Goal: Task Accomplishment & Management: Manage account settings

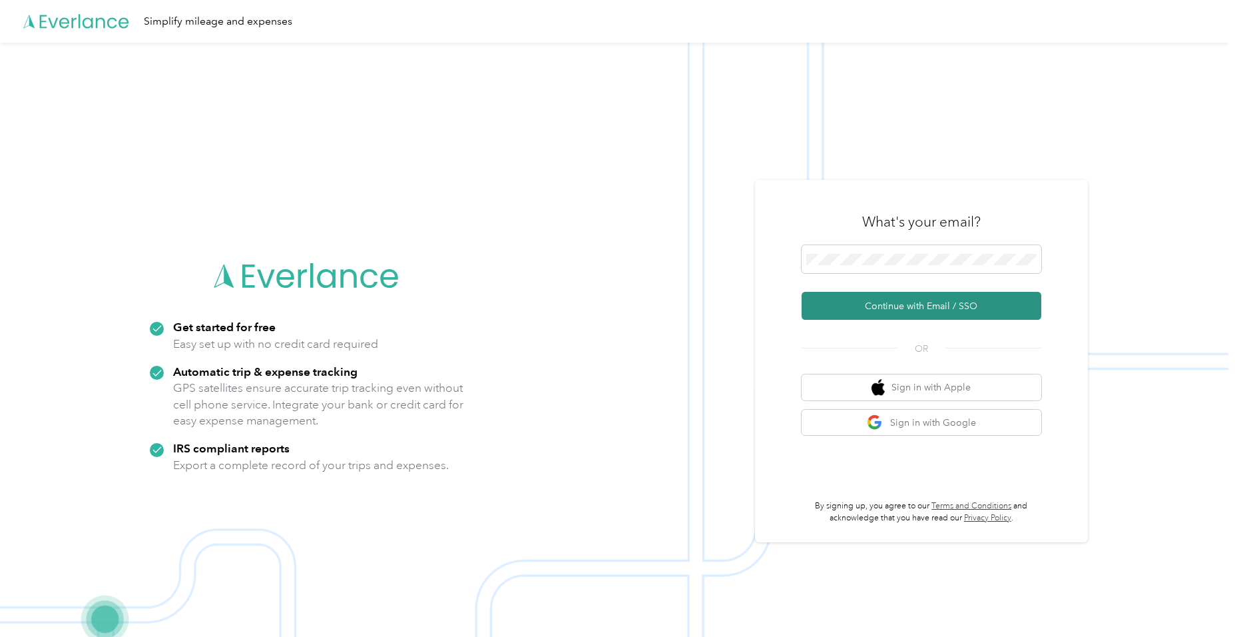
click at [870, 304] on button "Continue with Email / SSO" at bounding box center [922, 306] width 240 height 28
click at [936, 297] on button "Continue with Email / SSO" at bounding box center [922, 306] width 240 height 28
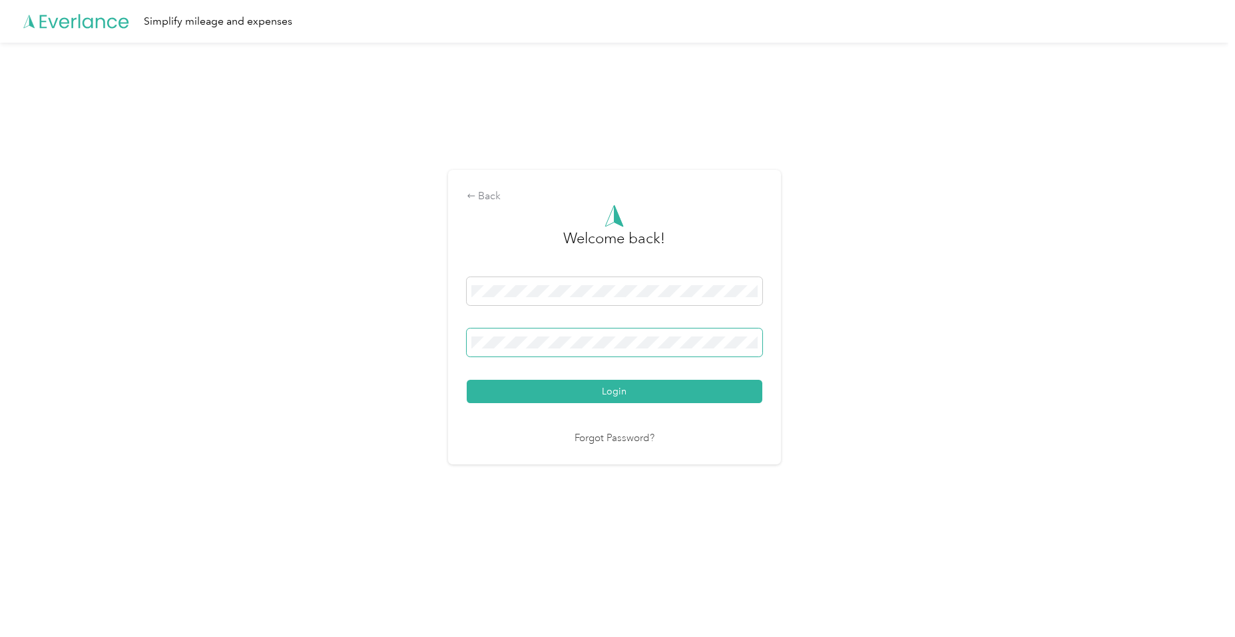
click at [467, 380] on button "Login" at bounding box center [615, 391] width 296 height 23
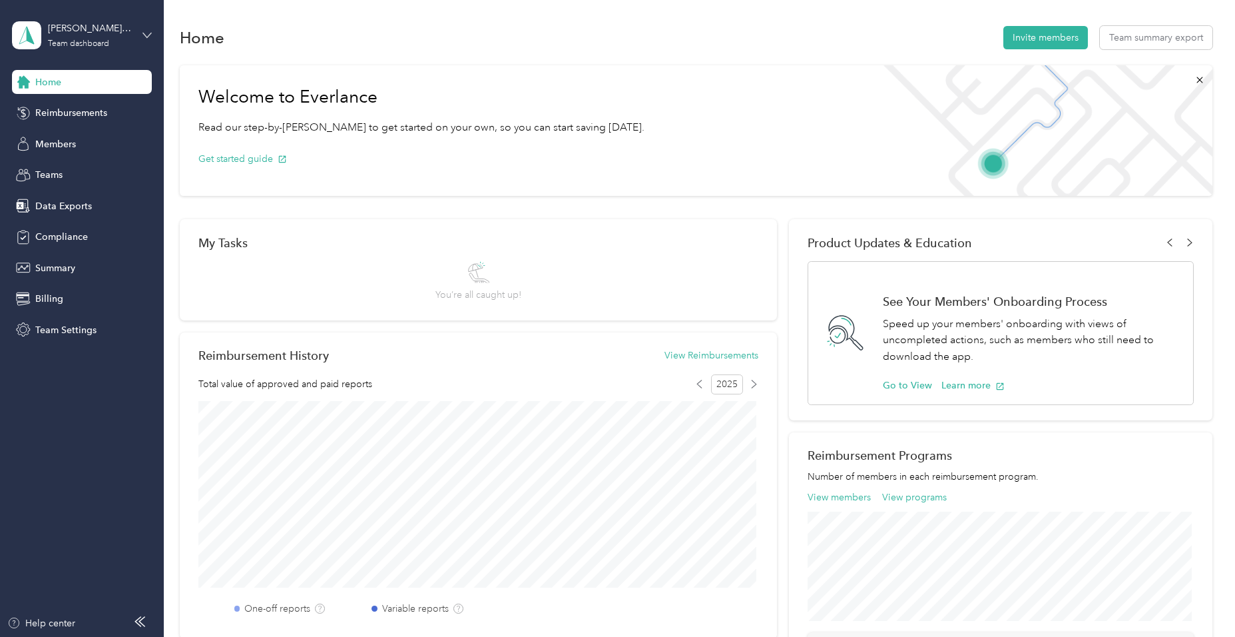
click at [143, 34] on icon at bounding box center [147, 35] width 9 height 9
click at [80, 145] on div "Personal dashboard" at bounding box center [266, 139] width 491 height 23
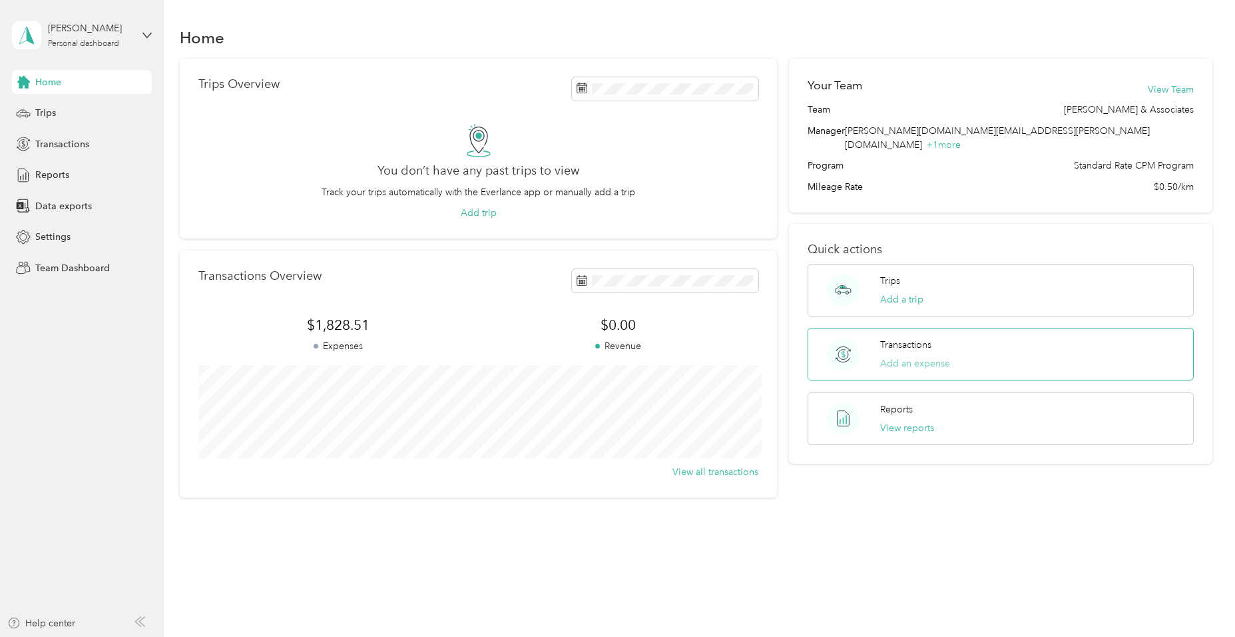
click at [896, 356] on button "Add an expense" at bounding box center [915, 363] width 70 height 14
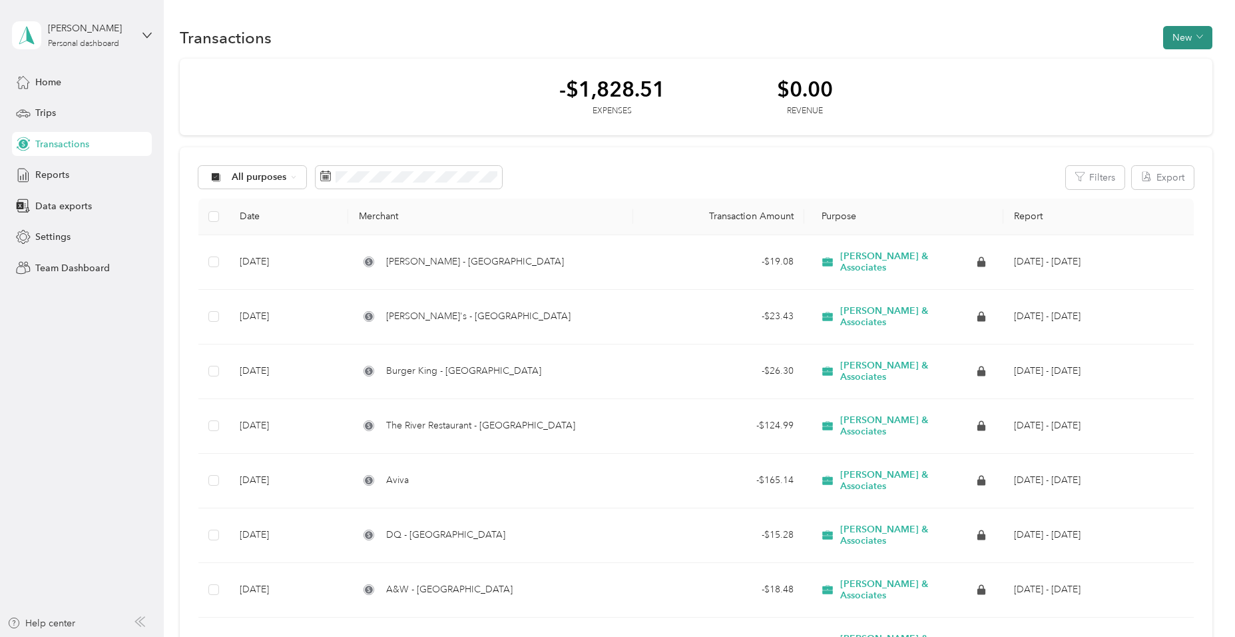
click at [1181, 41] on button "New" at bounding box center [1187, 37] width 49 height 23
click at [1179, 59] on span "Expense" at bounding box center [1181, 63] width 36 height 14
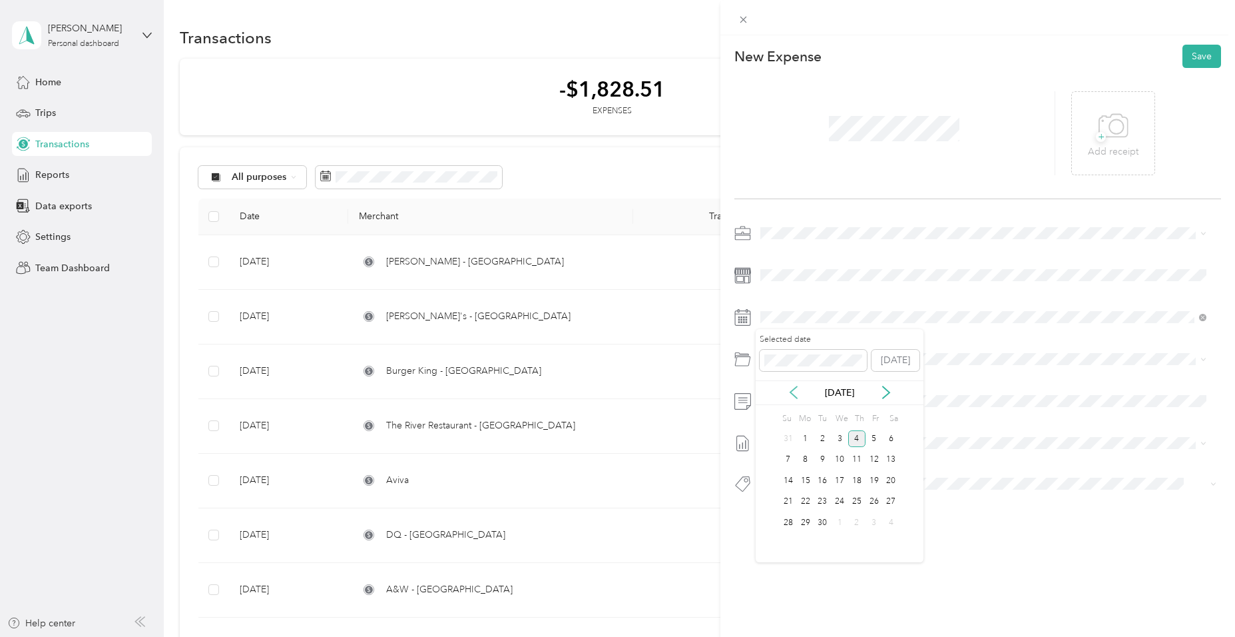
click at [788, 391] on icon at bounding box center [793, 392] width 13 height 13
click at [859, 485] on div "14" at bounding box center [856, 480] width 17 height 17
click at [823, 546] on li "Vehicle Insurance" at bounding box center [983, 552] width 455 height 24
click at [1189, 59] on button "Save" at bounding box center [1202, 56] width 39 height 23
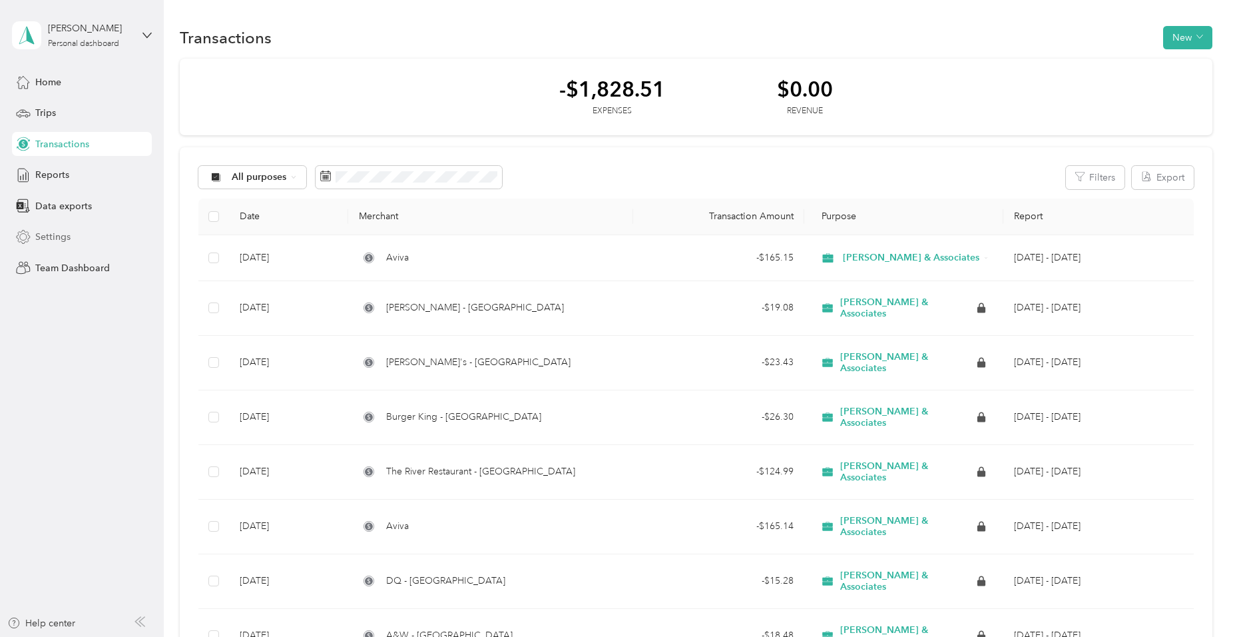
click at [48, 233] on span "Settings" at bounding box center [52, 237] width 35 height 14
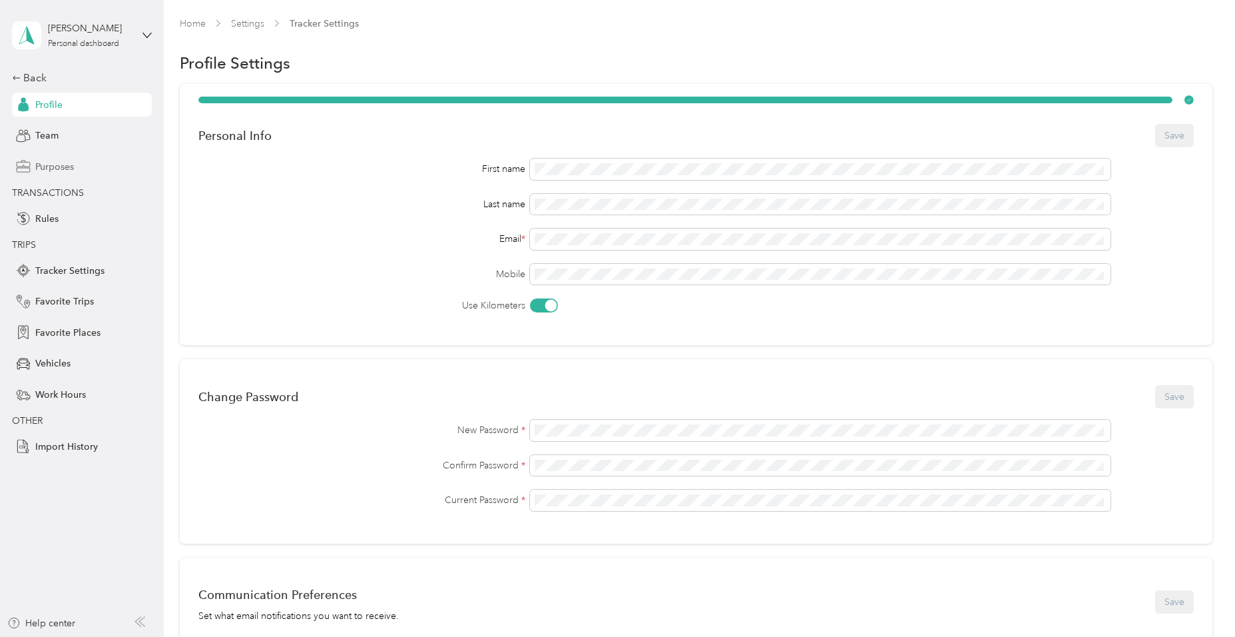
click at [61, 174] on div "Purposes" at bounding box center [82, 166] width 140 height 24
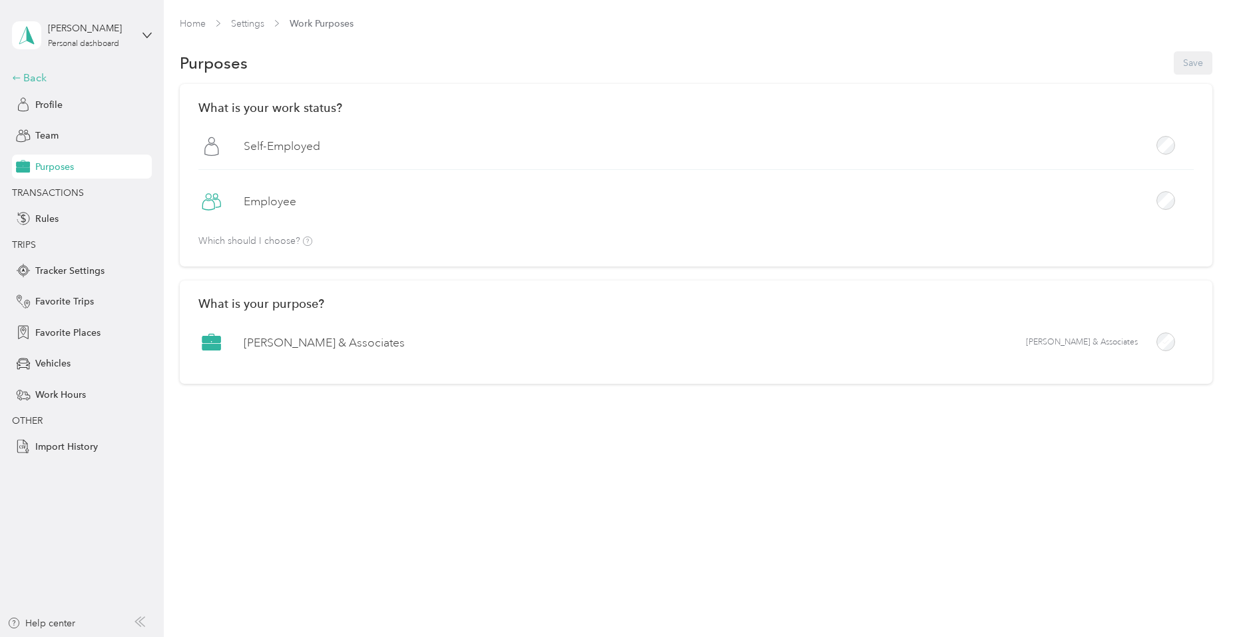
click at [26, 73] on div "Back" at bounding box center [78, 78] width 133 height 16
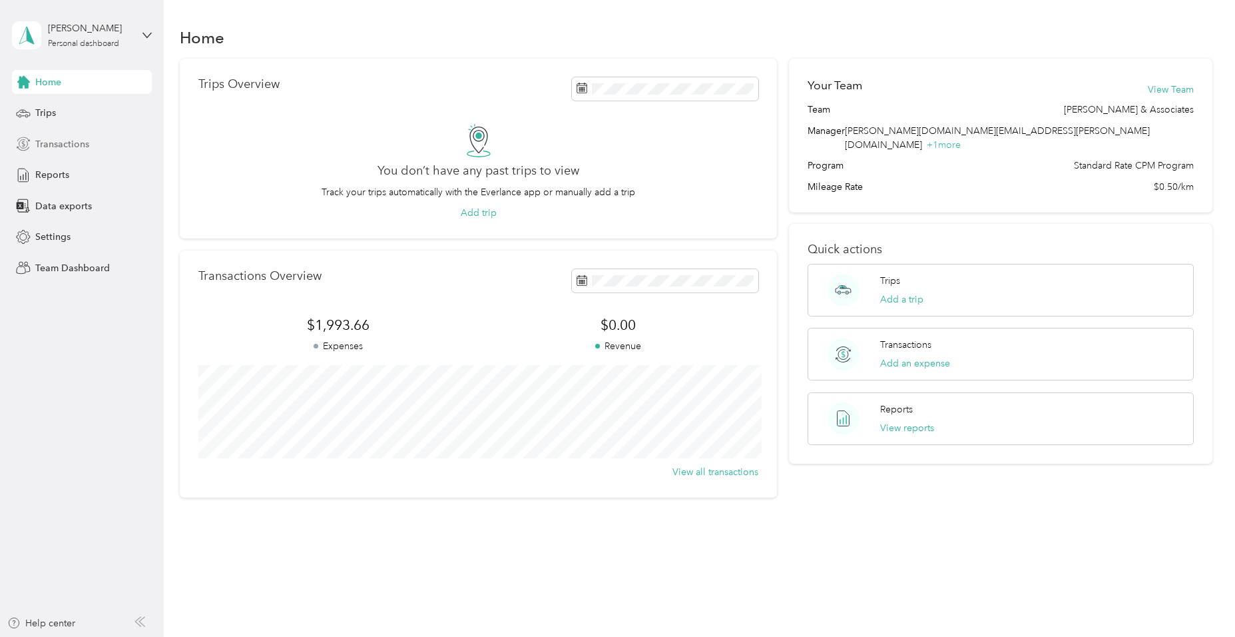
click at [85, 142] on span "Transactions" at bounding box center [62, 144] width 54 height 14
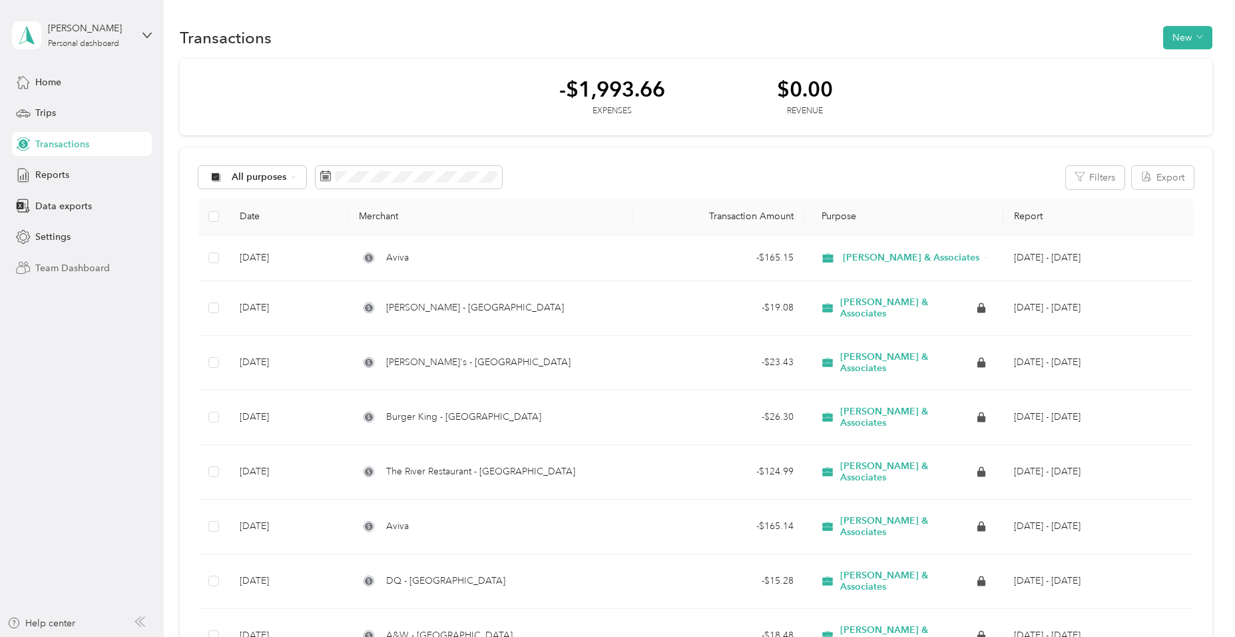
click at [51, 269] on span "Team Dashboard" at bounding box center [72, 268] width 75 height 14
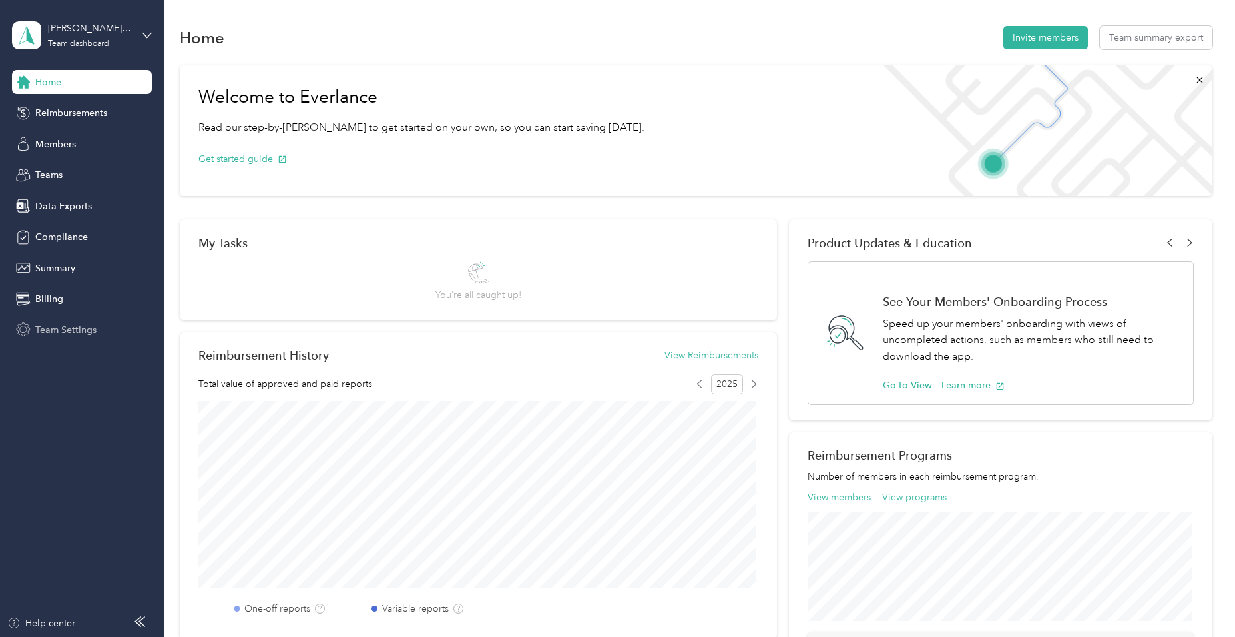
click at [73, 327] on span "Team Settings" at bounding box center [65, 330] width 61 height 14
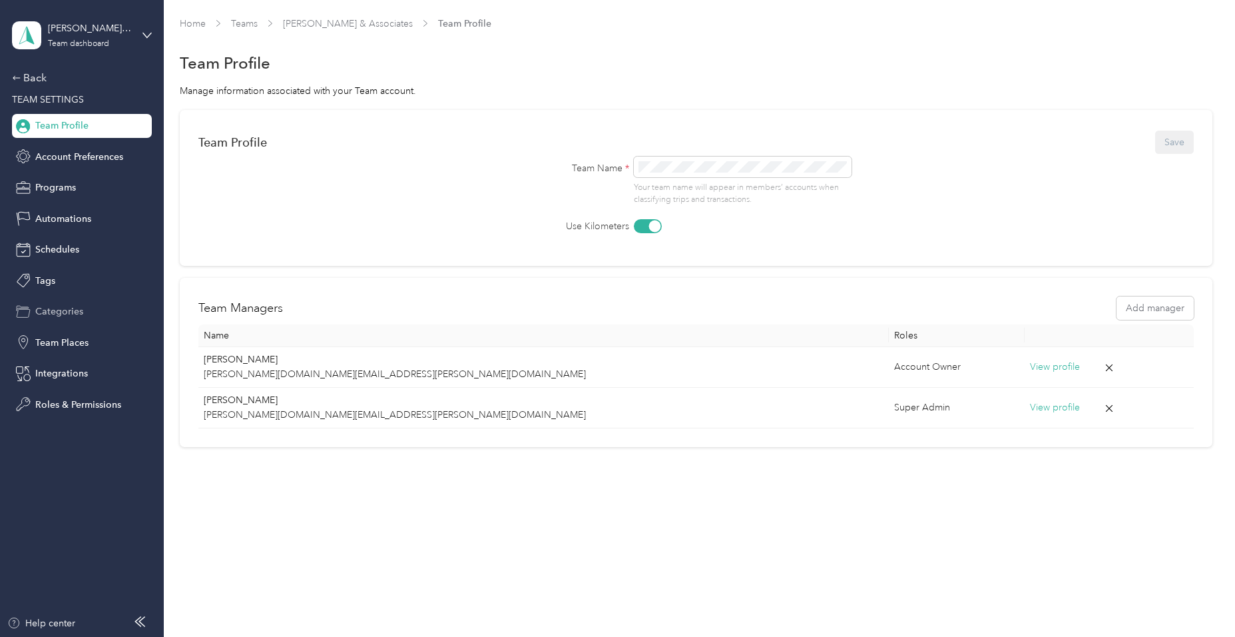
click at [59, 308] on span "Categories" at bounding box center [59, 311] width 48 height 14
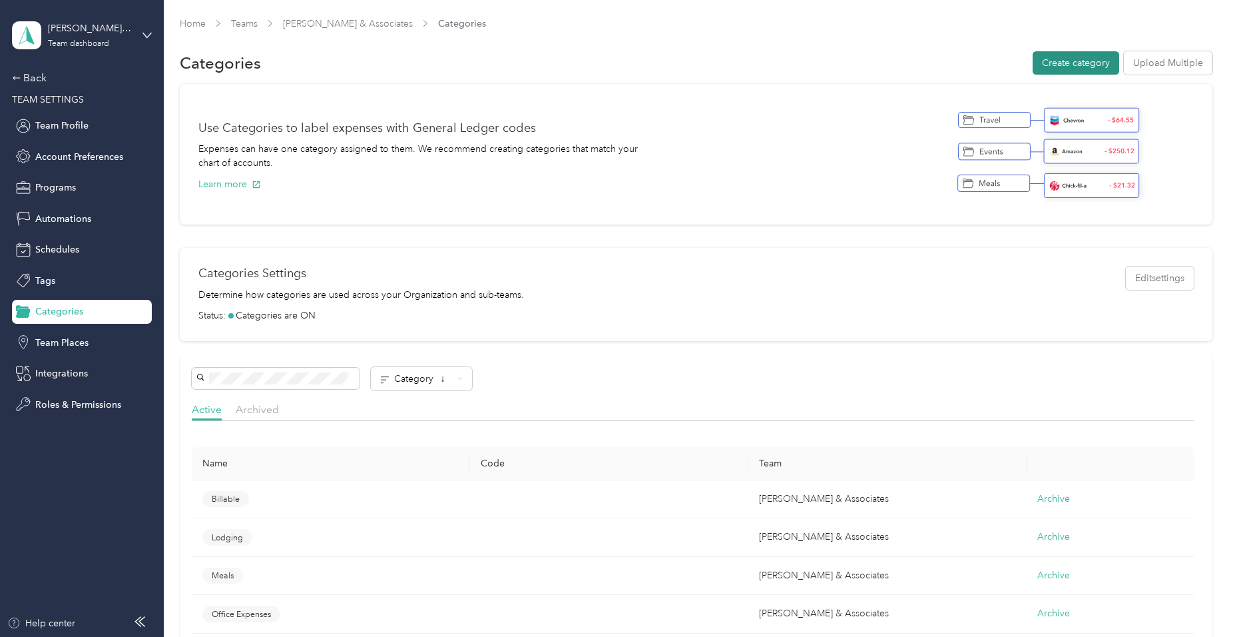
click at [1089, 59] on button "Create category" at bounding box center [1076, 62] width 87 height 23
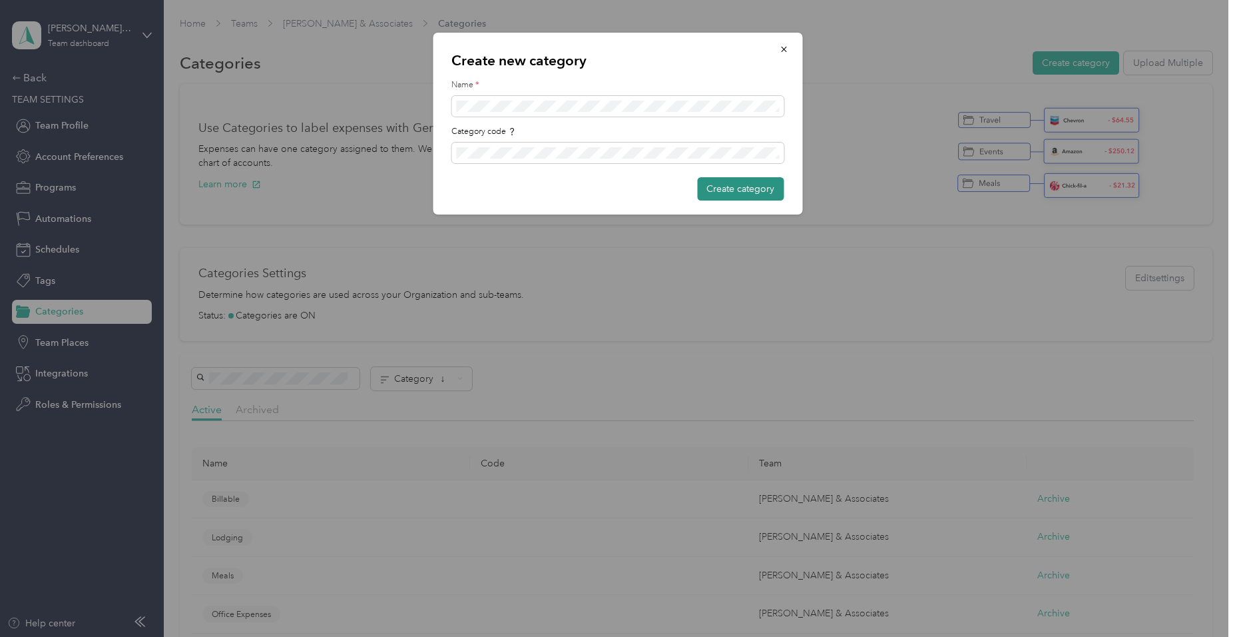
click at [751, 187] on button "Create category" at bounding box center [740, 188] width 87 height 23
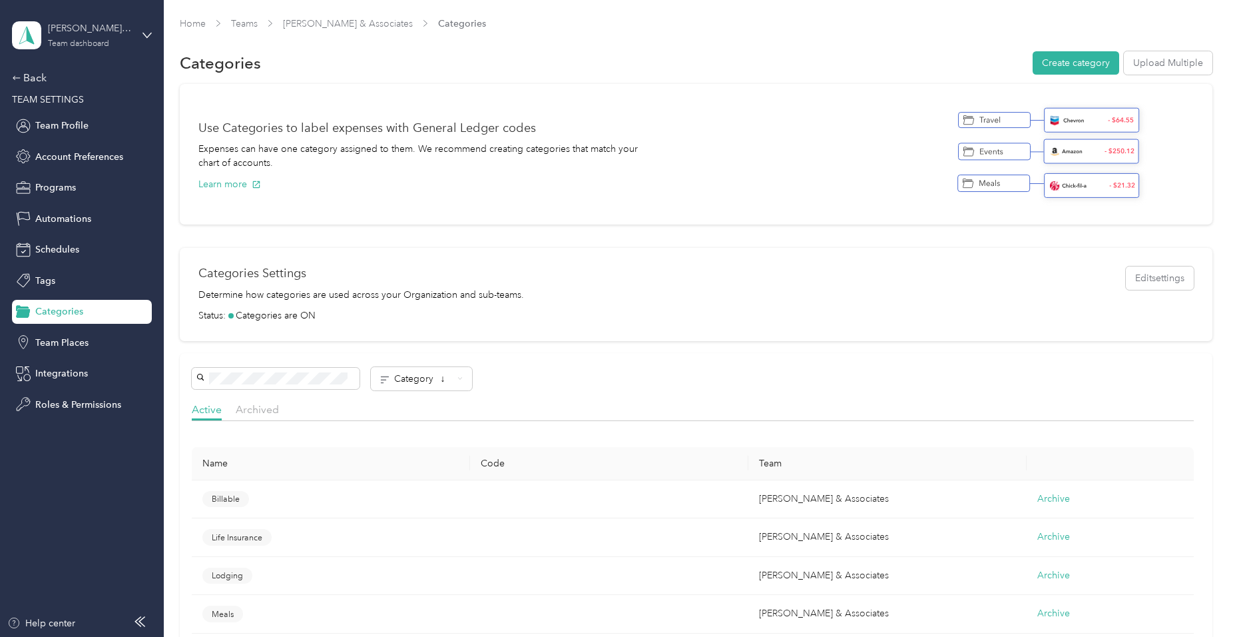
click at [76, 32] on div "[PERSON_NAME] & Associates" at bounding box center [89, 28] width 83 height 14
click at [55, 137] on div "Personal dashboard" at bounding box center [65, 139] width 84 height 14
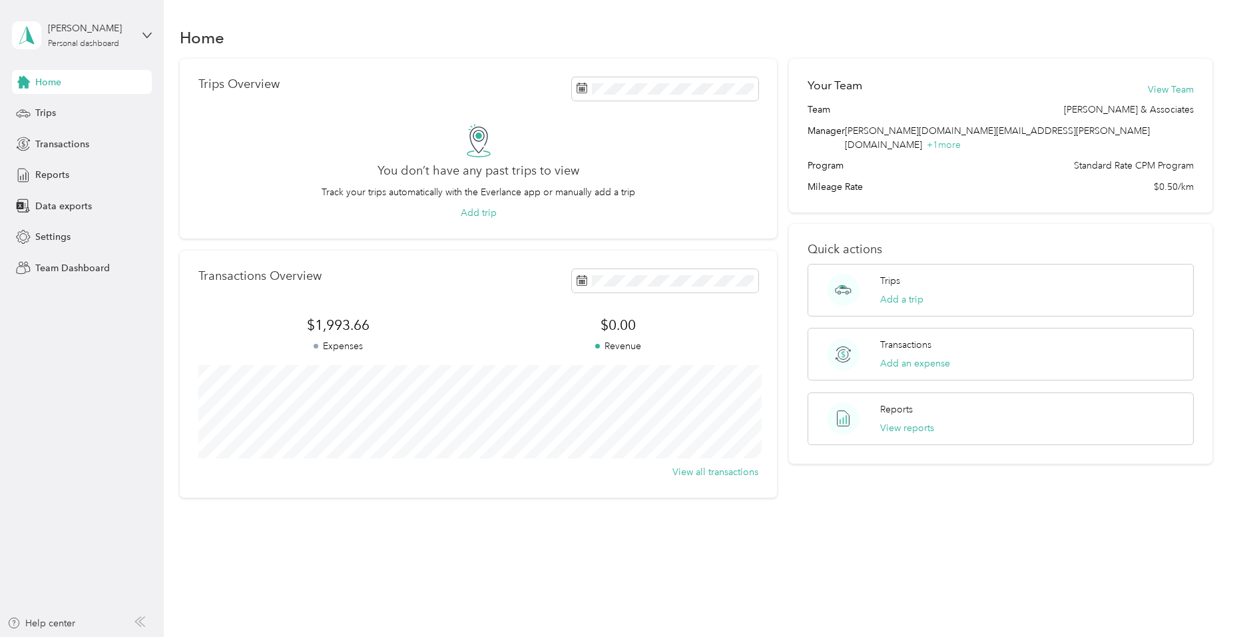
click at [59, 129] on div "Home Trips Transactions Reports Data exports Settings Team Dashboard" at bounding box center [82, 175] width 140 height 210
click at [59, 144] on span "Transactions" at bounding box center [62, 144] width 54 height 14
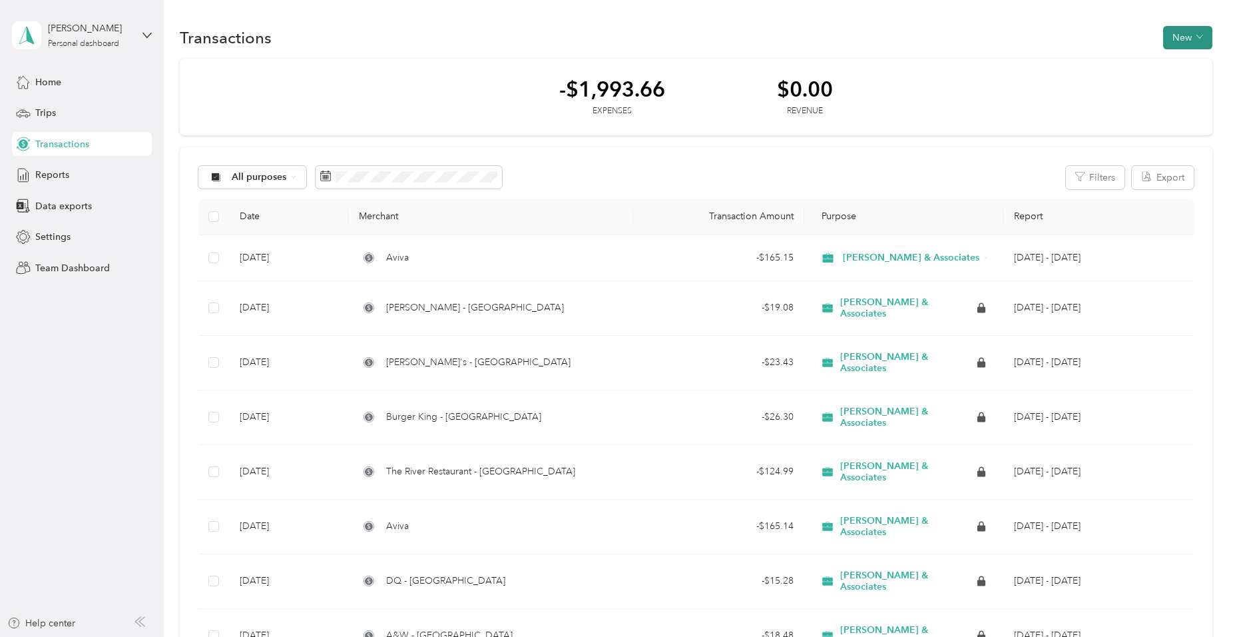
click at [1183, 43] on button "New" at bounding box center [1187, 37] width 49 height 23
click at [1179, 58] on span "Expense" at bounding box center [1181, 63] width 36 height 14
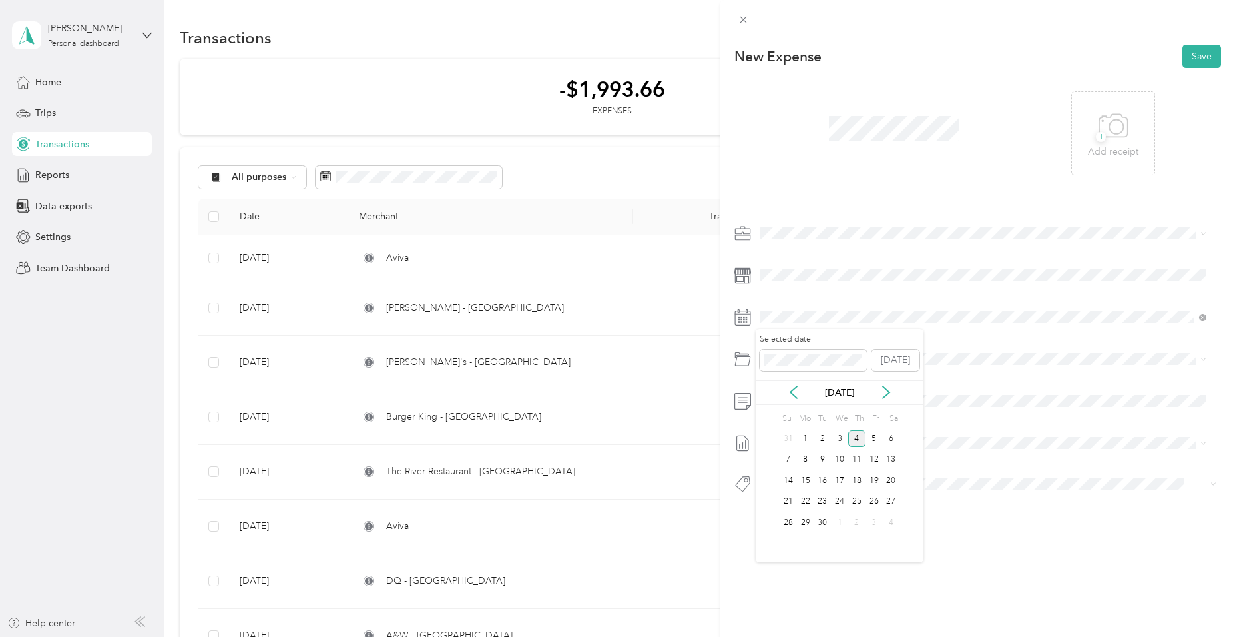
click at [794, 399] on div "[DATE]" at bounding box center [840, 393] width 168 height 14
click at [794, 394] on icon at bounding box center [793, 392] width 13 height 13
click at [808, 474] on div "11" at bounding box center [805, 480] width 17 height 17
click at [842, 438] on li "Life Insurance" at bounding box center [983, 434] width 455 height 24
click at [1195, 60] on button "Save" at bounding box center [1202, 56] width 39 height 23
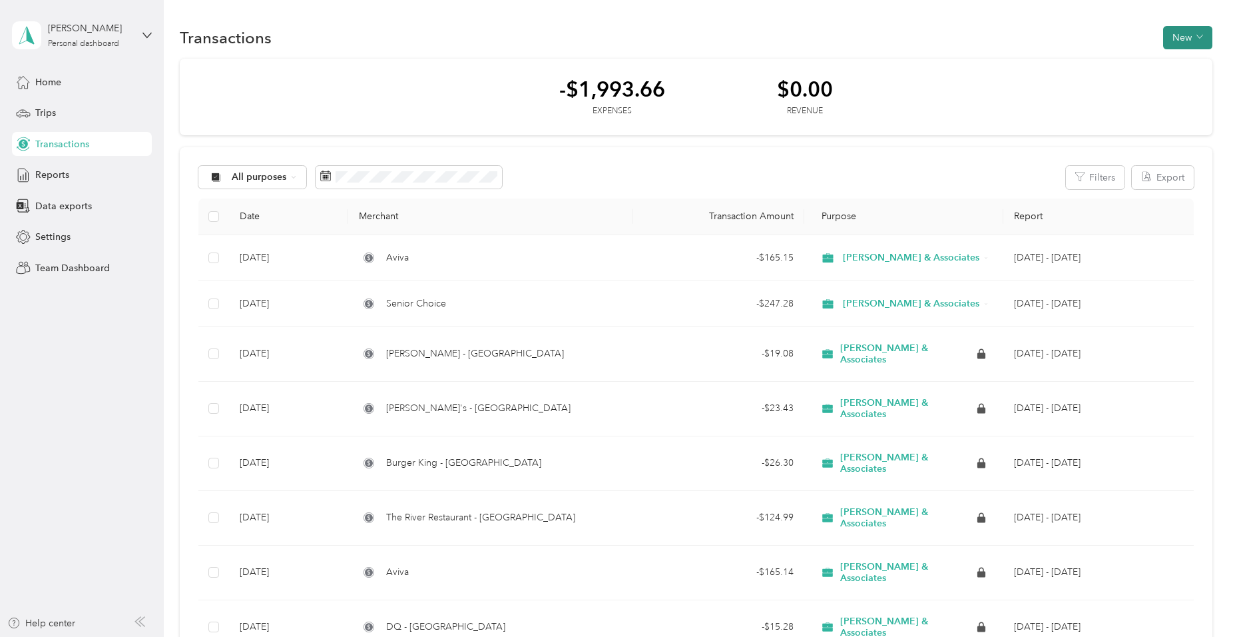
click at [1177, 30] on button "New" at bounding box center [1187, 37] width 49 height 23
click at [1171, 59] on span "Expense" at bounding box center [1181, 63] width 36 height 14
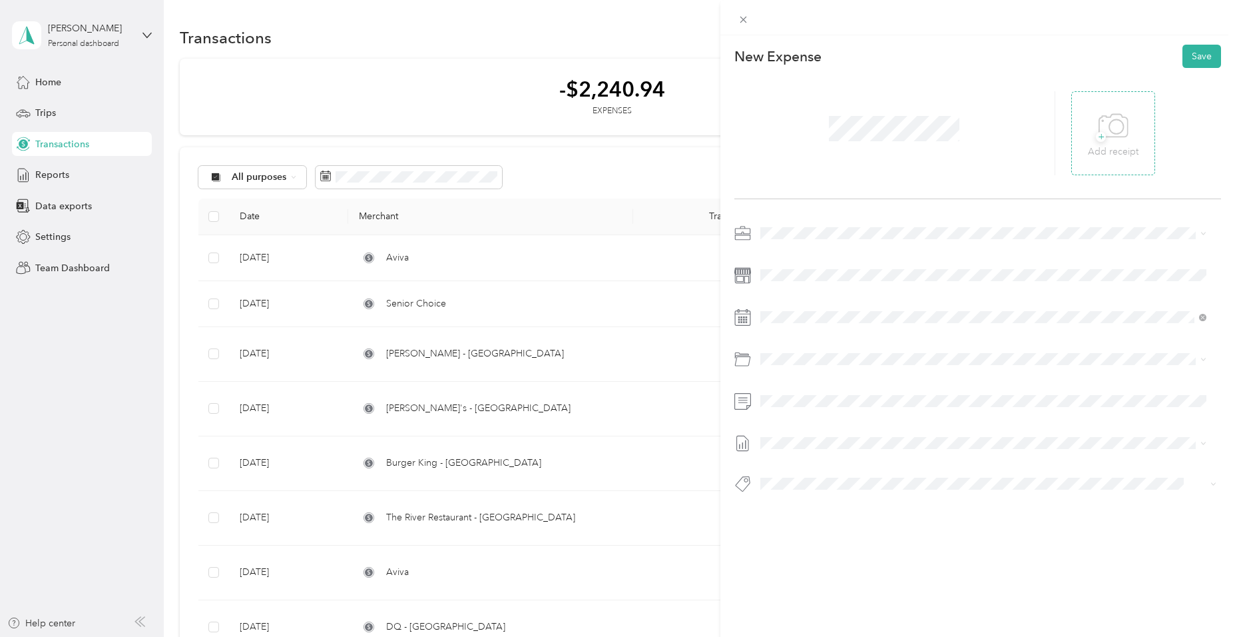
click at [1119, 131] on icon at bounding box center [1114, 126] width 30 height 37
click at [1136, 119] on div "+ Add receipt" at bounding box center [1113, 133] width 84 height 84
click at [1098, 137] on span "+" at bounding box center [1101, 137] width 10 height 10
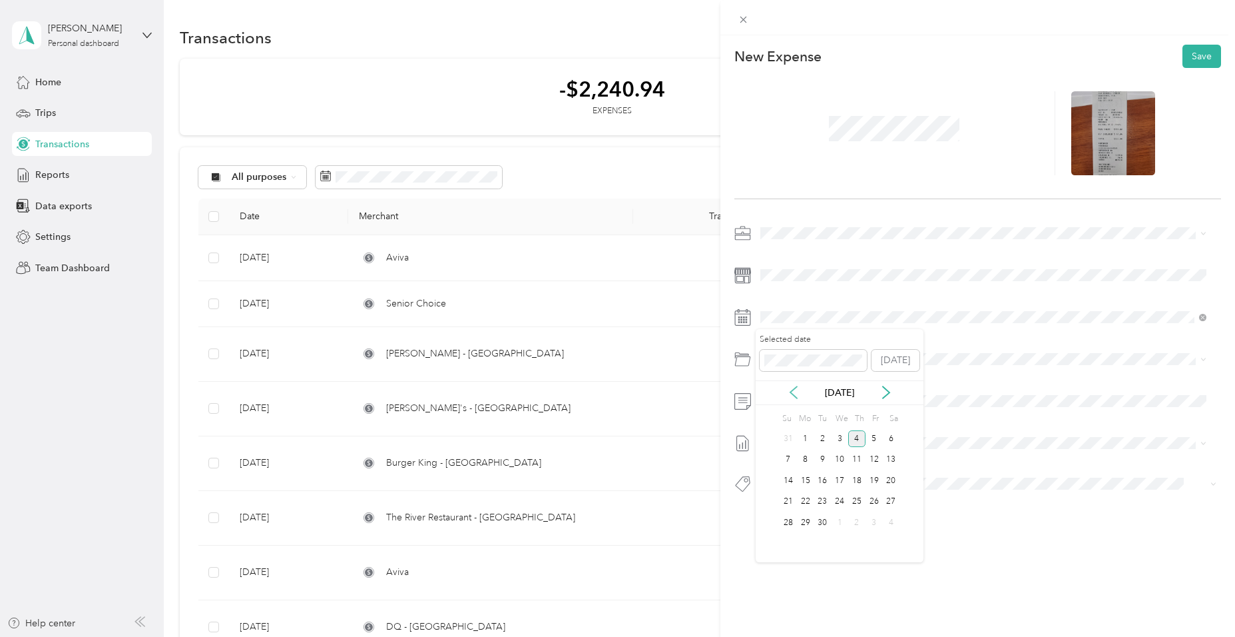
click at [793, 389] on icon at bounding box center [793, 392] width 7 height 12
click at [854, 521] on div "28" at bounding box center [856, 522] width 17 height 17
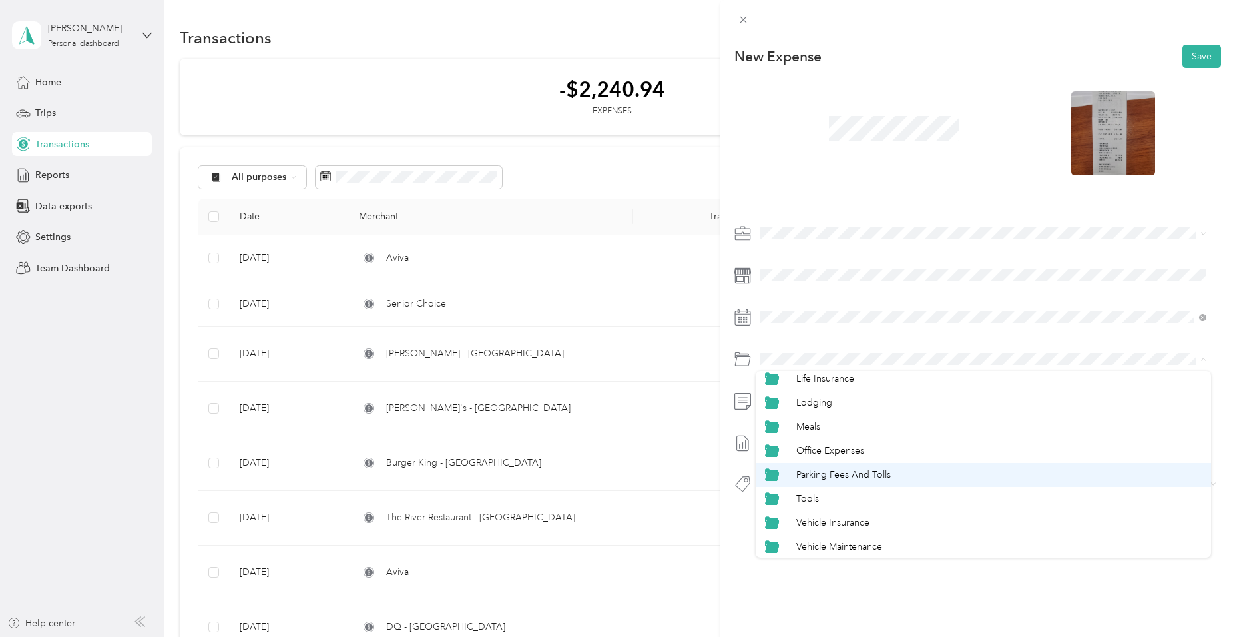
scroll to position [57, 0]
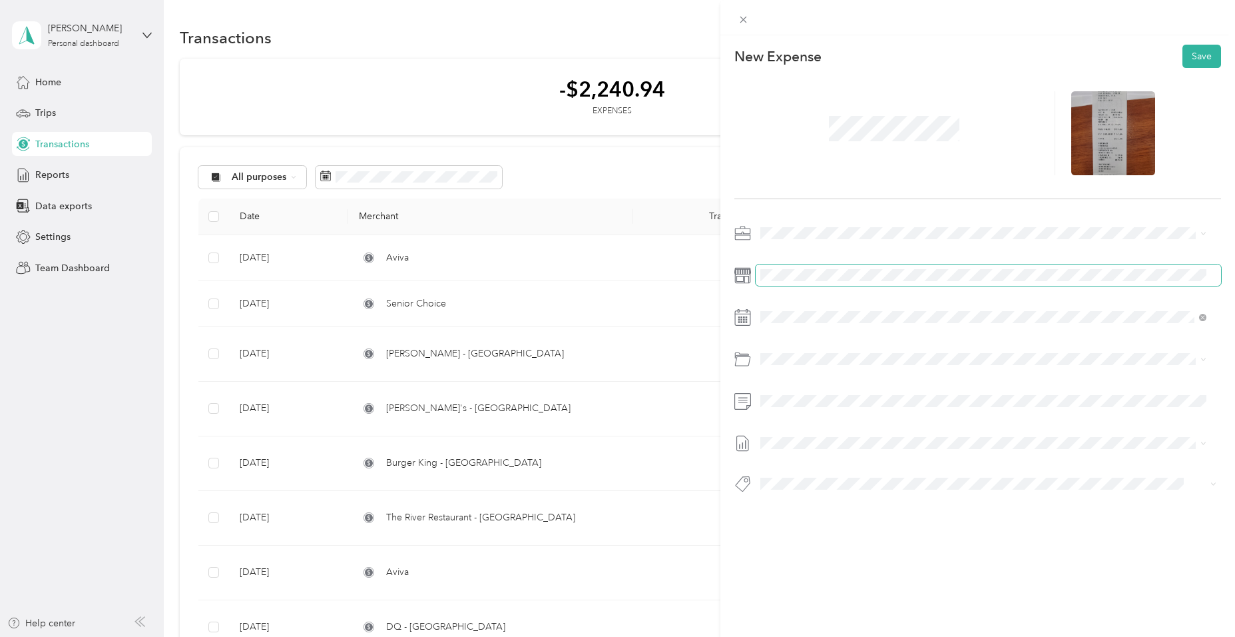
click at [1067, 282] on span at bounding box center [988, 274] width 465 height 21
click at [1185, 59] on button "Save" at bounding box center [1202, 56] width 39 height 23
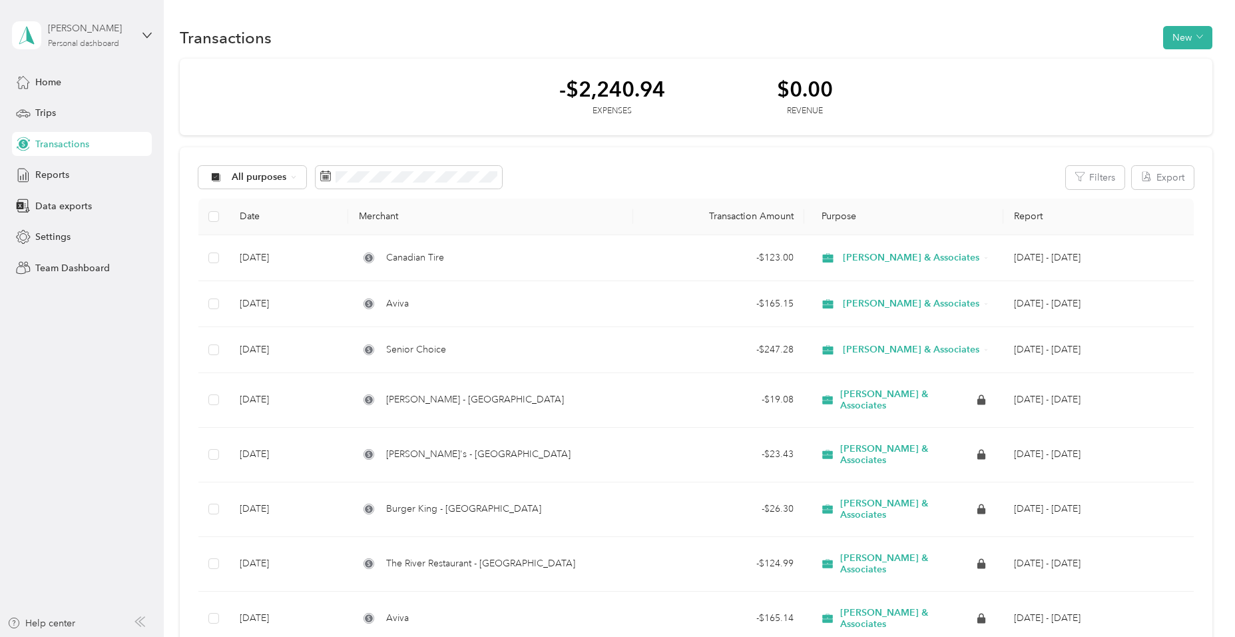
click at [87, 43] on div "Personal dashboard" at bounding box center [83, 44] width 71 height 8
click at [77, 107] on div "Team dashboard" at bounding box center [58, 110] width 71 height 14
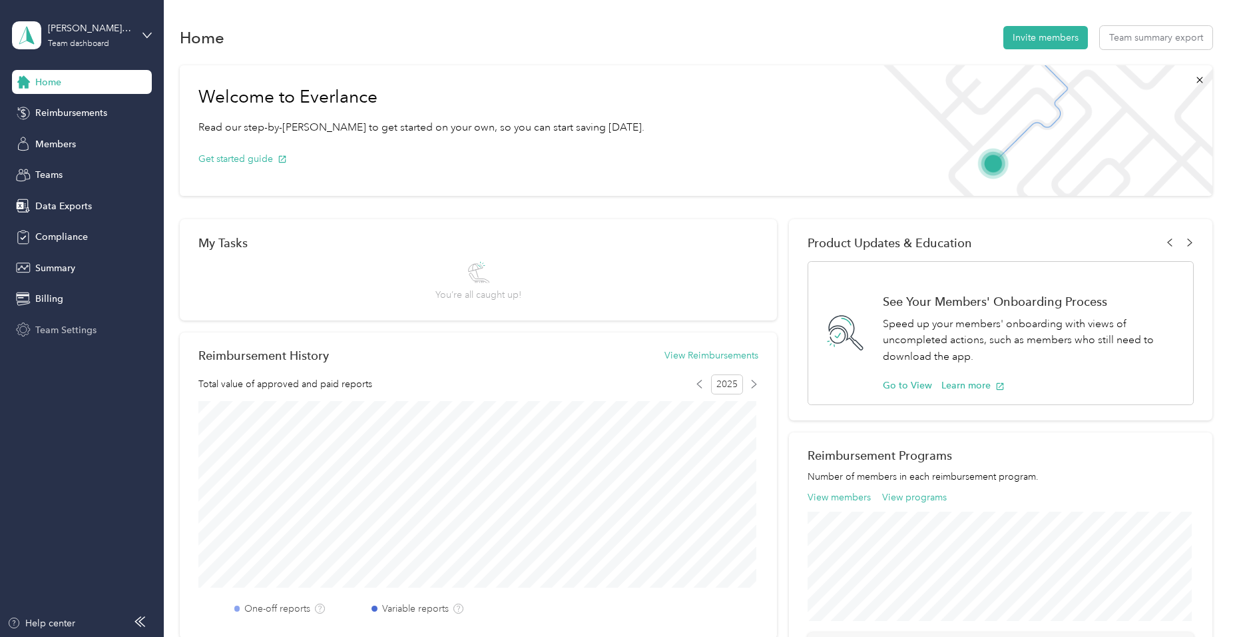
click at [54, 331] on span "Team Settings" at bounding box center [65, 330] width 61 height 14
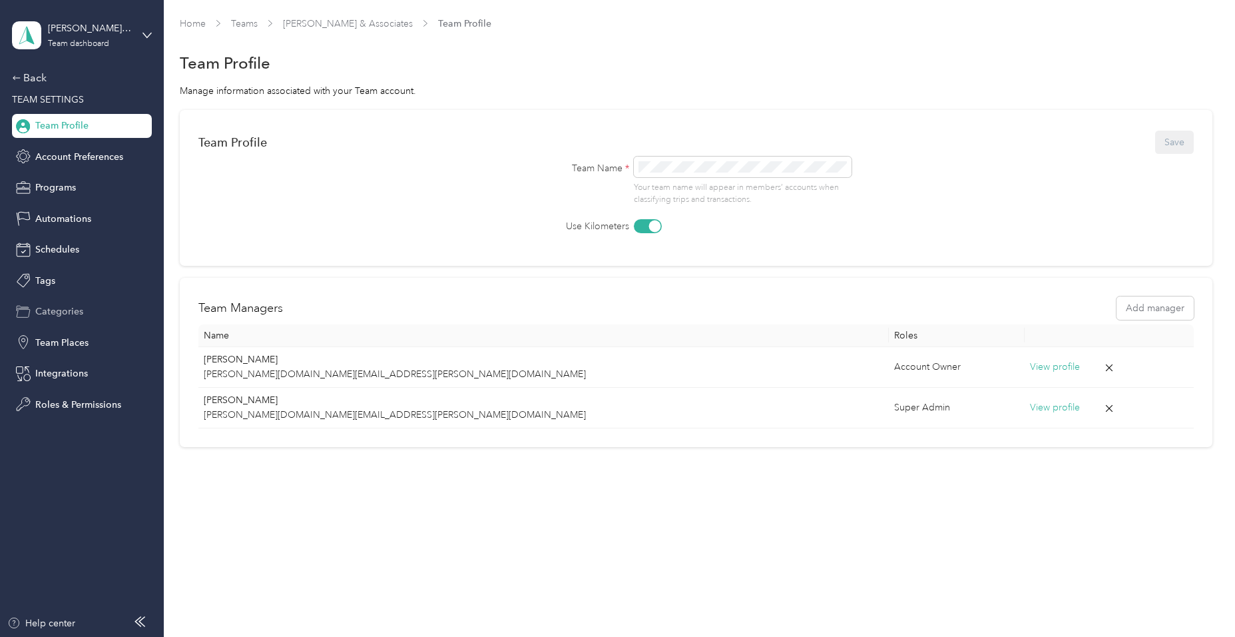
click at [55, 317] on span "Categories" at bounding box center [59, 311] width 48 height 14
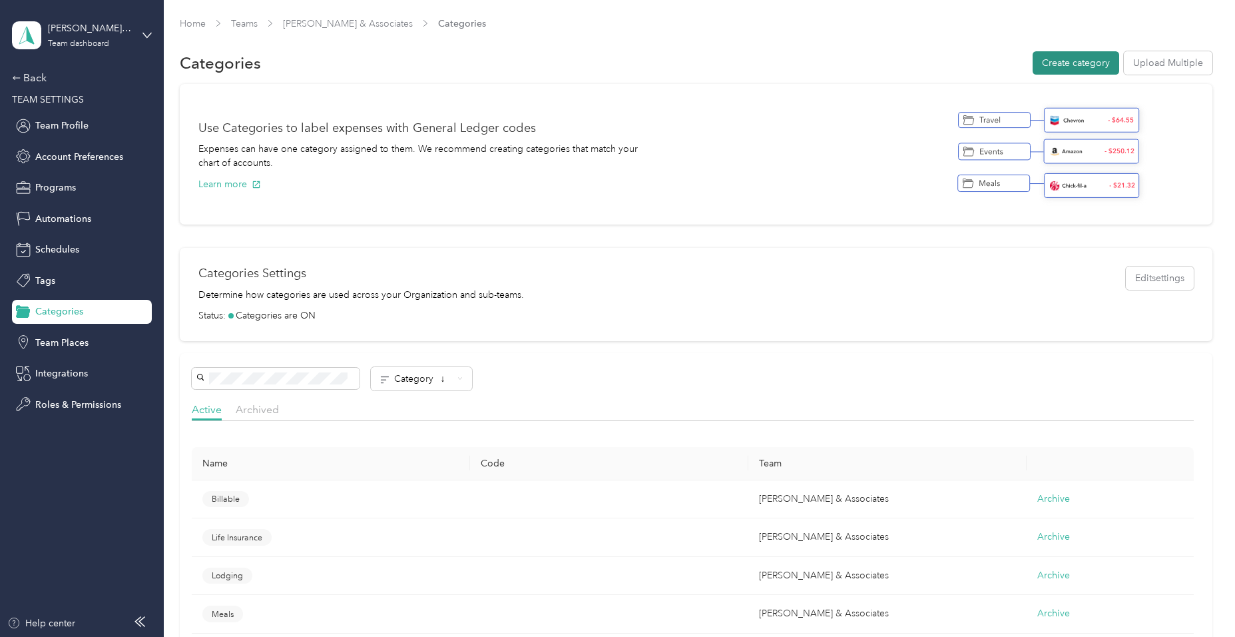
click at [1065, 65] on button "Create category" at bounding box center [1076, 62] width 87 height 23
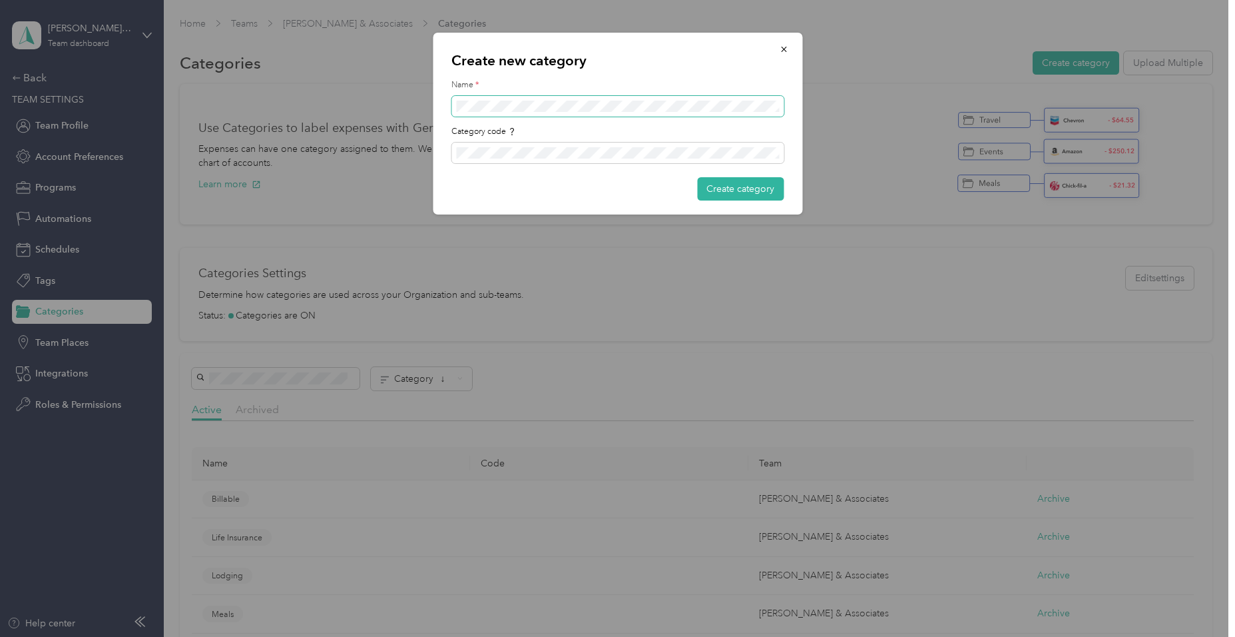
click at [517, 96] on span at bounding box center [618, 106] width 332 height 21
click at [720, 181] on button "Create category" at bounding box center [740, 188] width 87 height 23
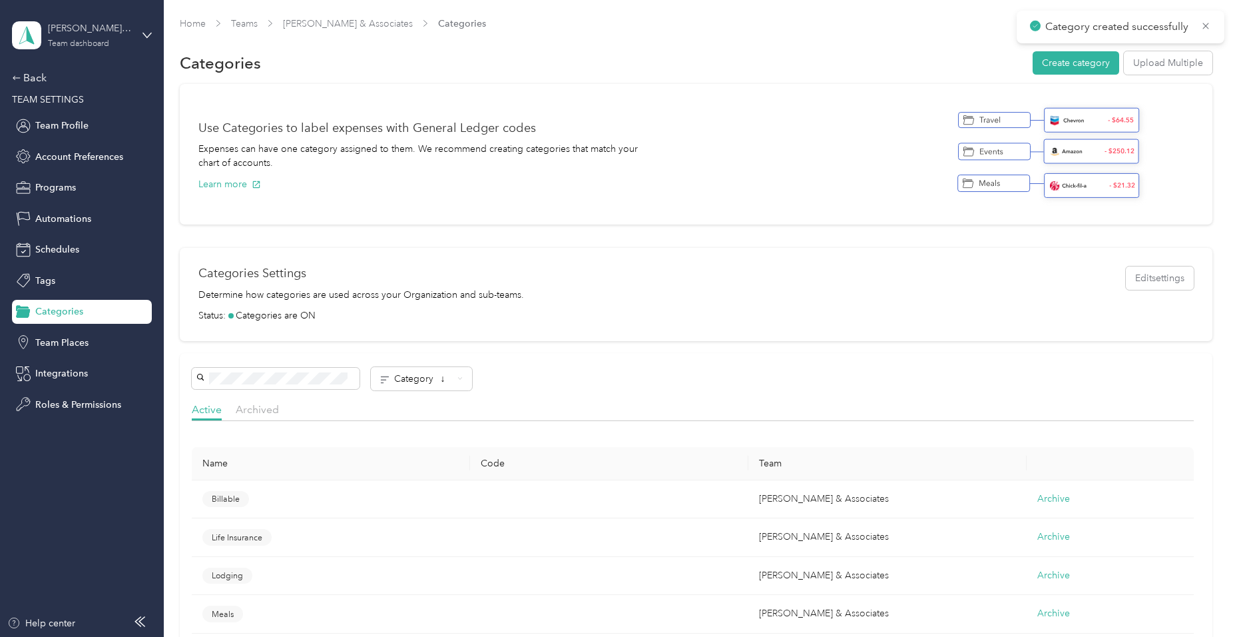
click at [91, 40] on div "Team dashboard" at bounding box center [78, 44] width 61 height 8
click at [75, 137] on div "Personal dashboard" at bounding box center [65, 140] width 84 height 14
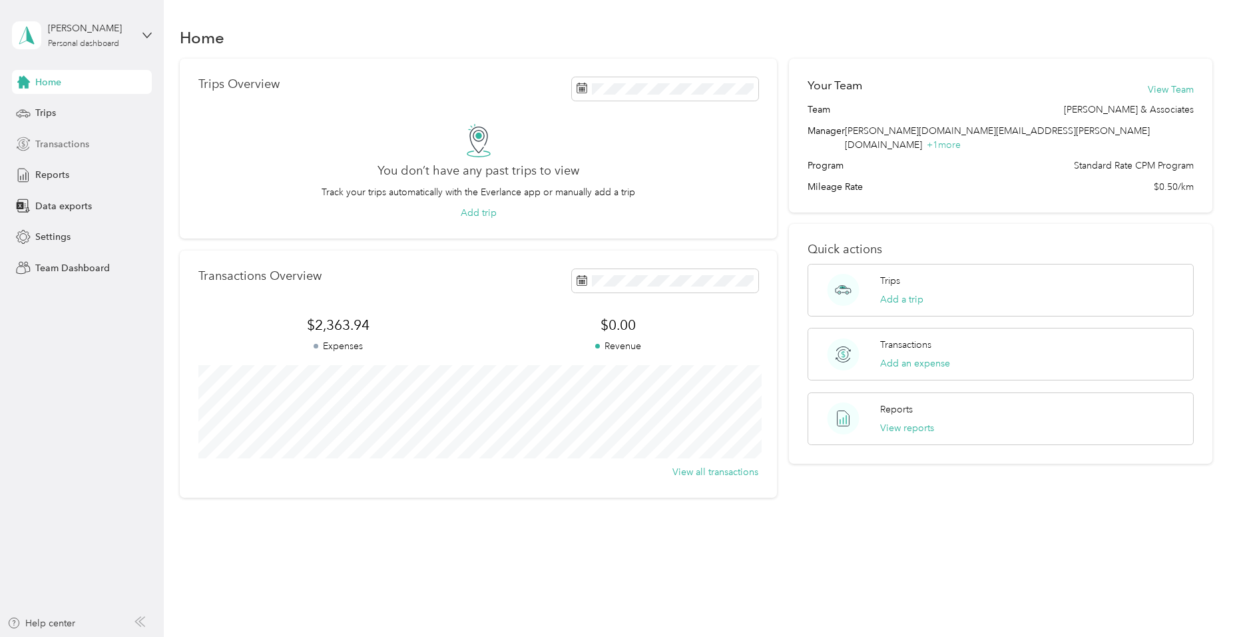
click at [85, 147] on span "Transactions" at bounding box center [62, 144] width 54 height 14
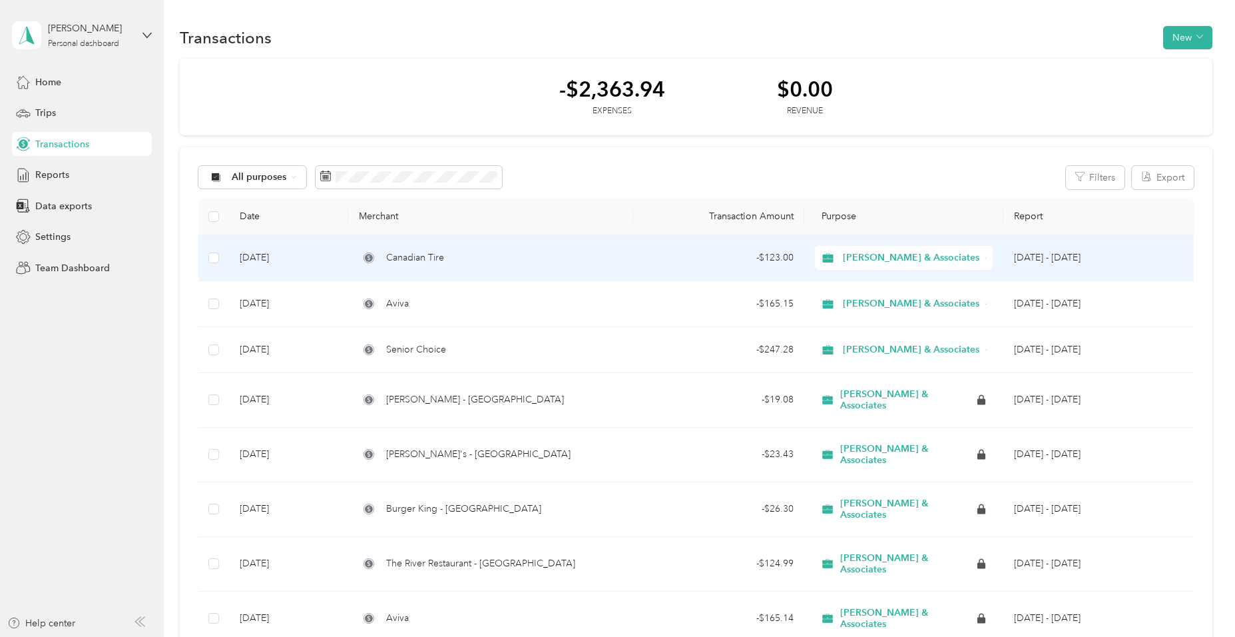
click at [435, 258] on span "Canadian Tire" at bounding box center [415, 257] width 58 height 15
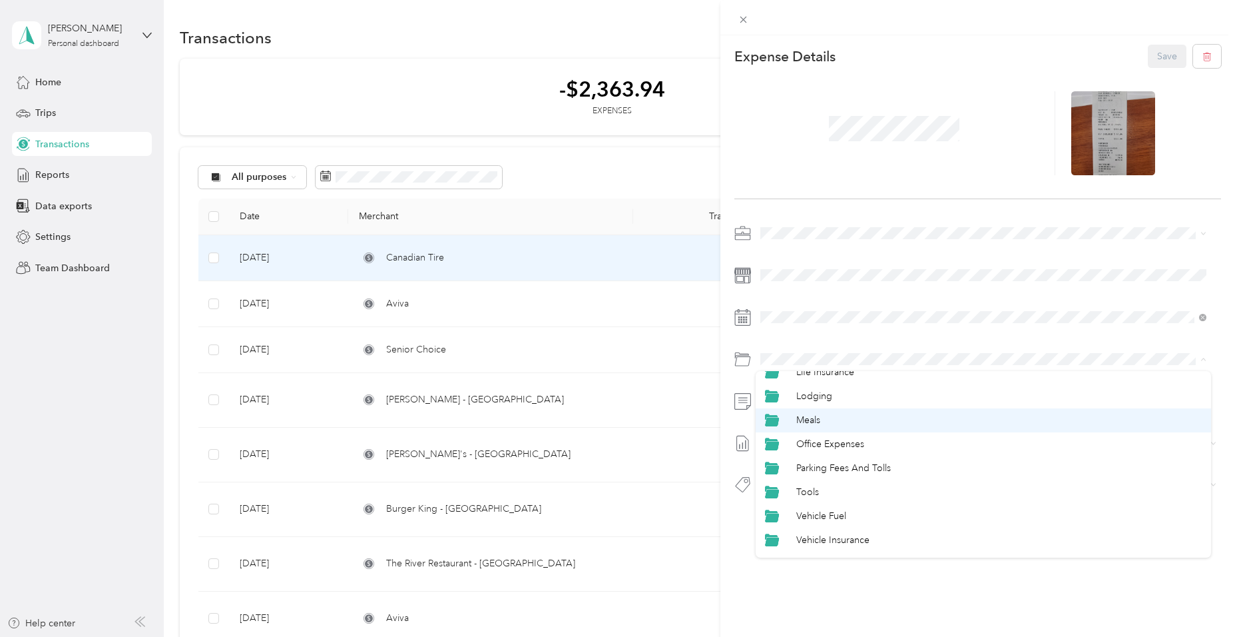
scroll to position [81, 0]
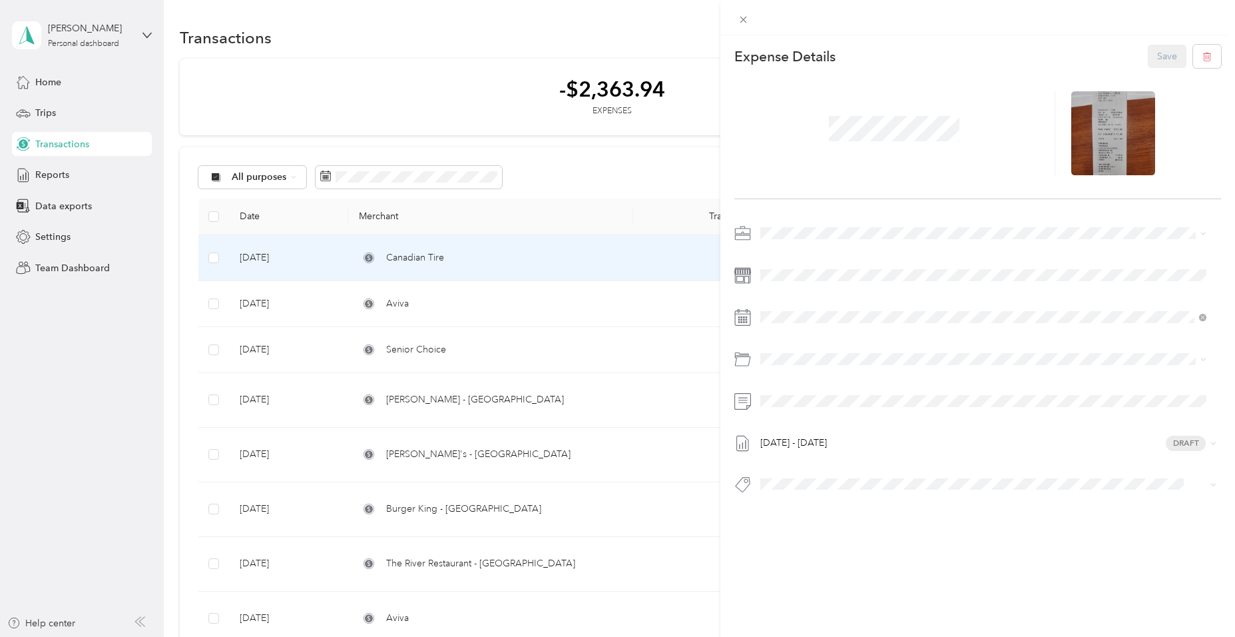
click at [817, 489] on li "Vehicle Fuel" at bounding box center [983, 497] width 455 height 24
click at [1167, 53] on button "Save" at bounding box center [1167, 56] width 39 height 23
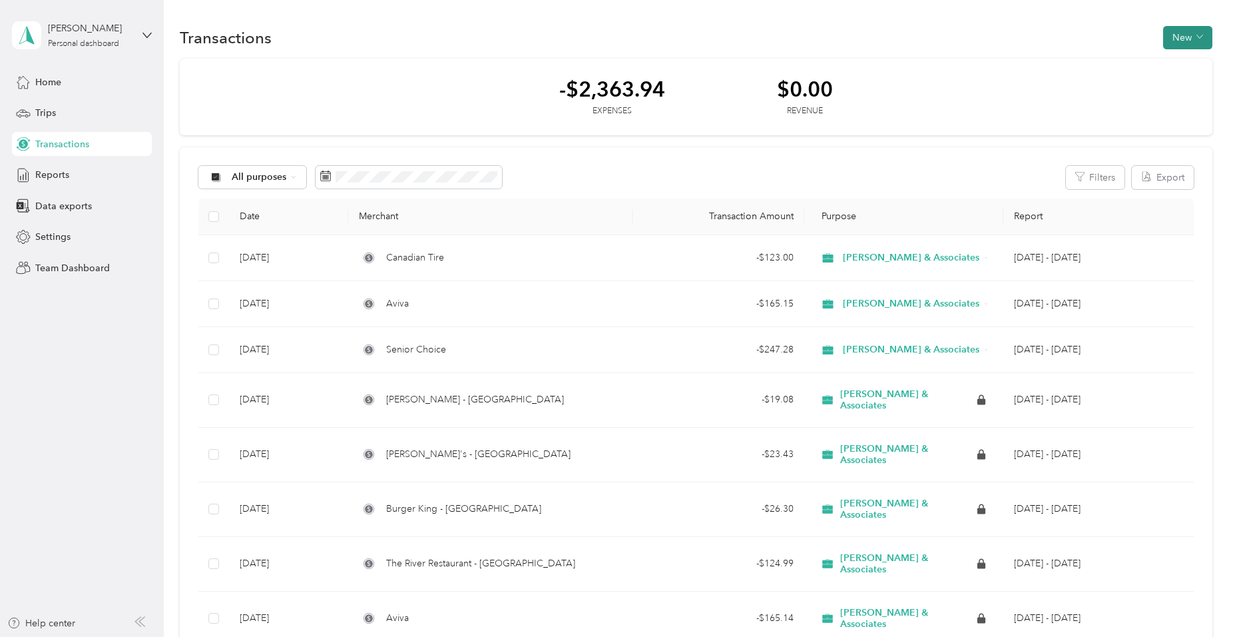
click at [1170, 38] on button "New" at bounding box center [1187, 37] width 49 height 23
click at [1173, 59] on span "Expense" at bounding box center [1181, 63] width 36 height 14
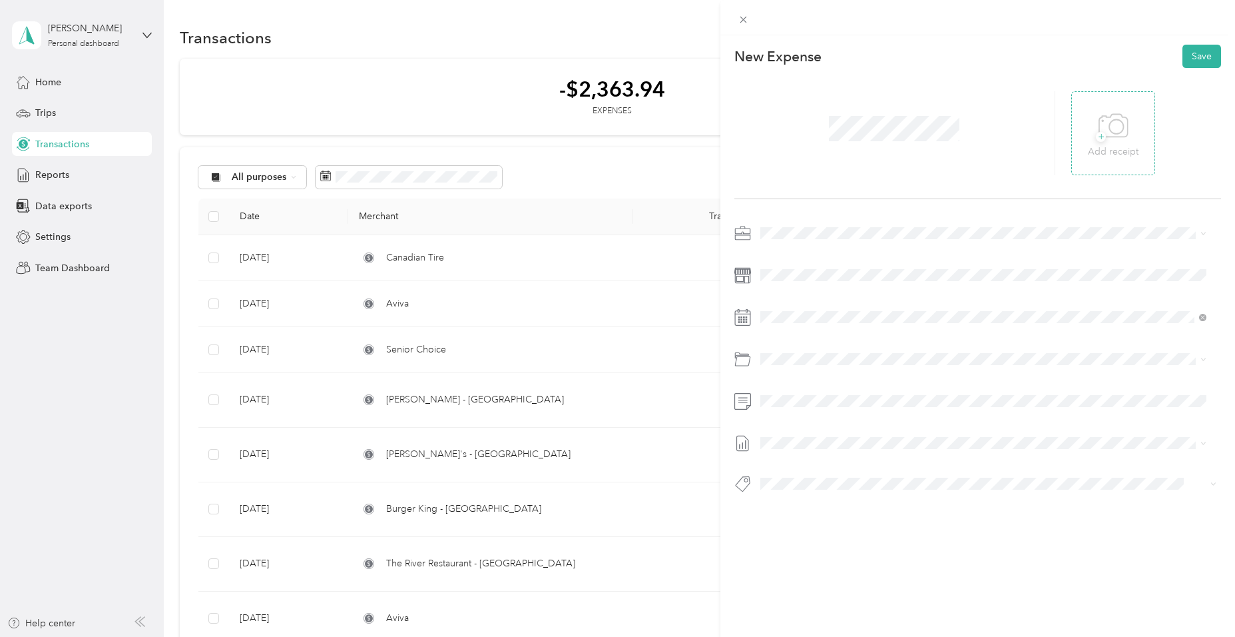
click at [1113, 118] on icon at bounding box center [1114, 126] width 30 height 37
click at [780, 310] on span at bounding box center [988, 316] width 465 height 21
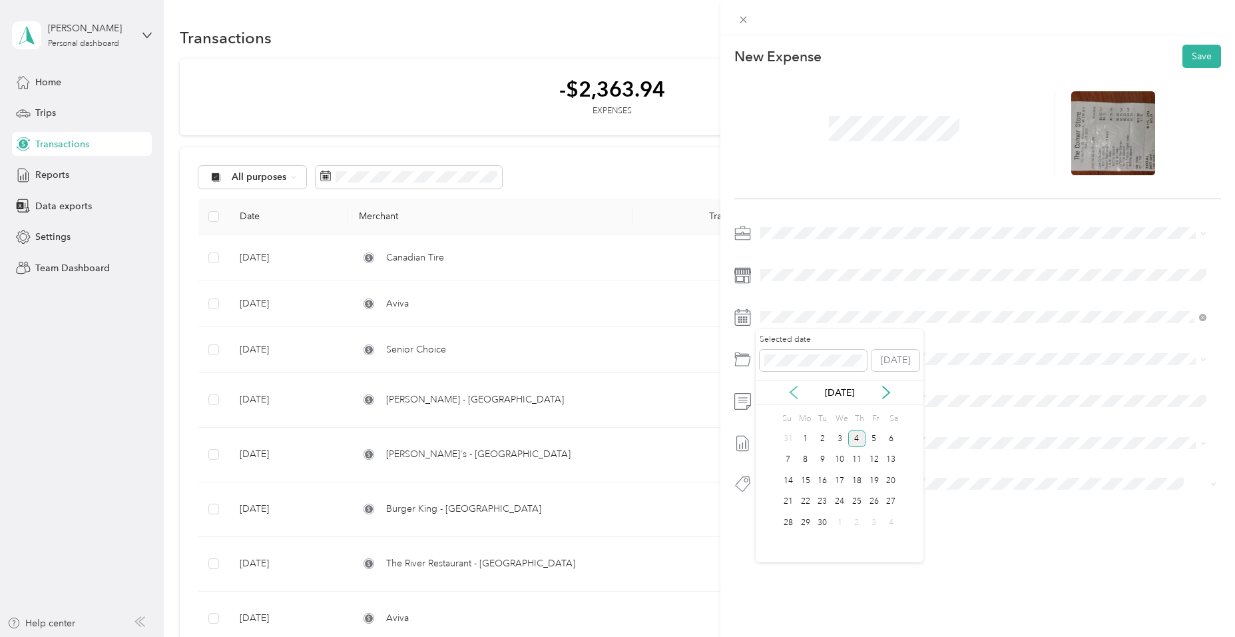
click at [795, 388] on icon at bounding box center [793, 392] width 7 height 12
click at [868, 499] on div "22" at bounding box center [874, 501] width 17 height 17
click at [800, 367] on span at bounding box center [988, 358] width 465 height 21
click at [802, 481] on span "Meals" at bounding box center [808, 482] width 24 height 11
click at [1189, 55] on button "Save" at bounding box center [1202, 56] width 39 height 23
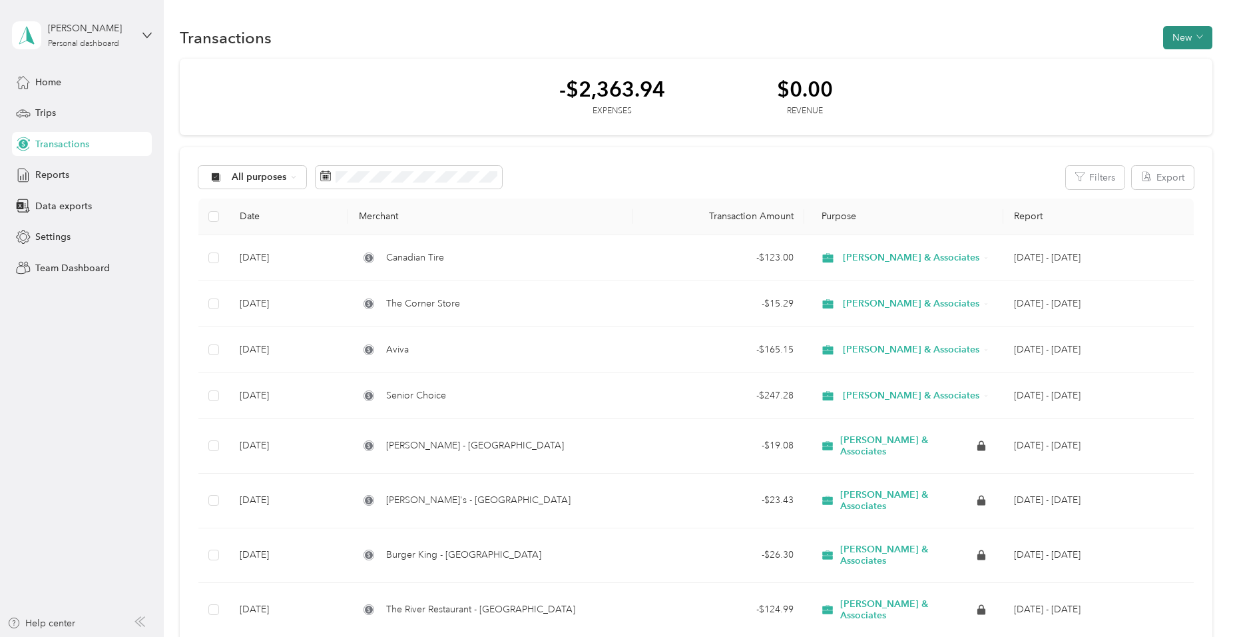
click at [1183, 38] on button "New" at bounding box center [1187, 37] width 49 height 23
click at [1173, 59] on span "Expense" at bounding box center [1181, 63] width 36 height 14
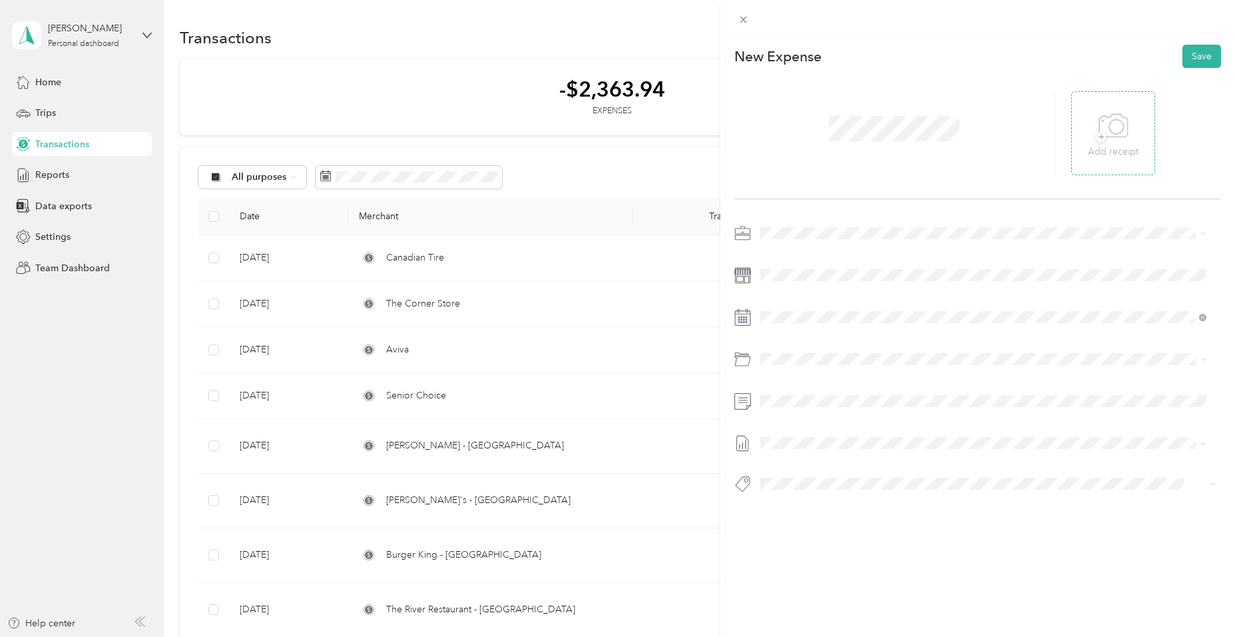
click at [1121, 123] on icon at bounding box center [1113, 125] width 29 height 23
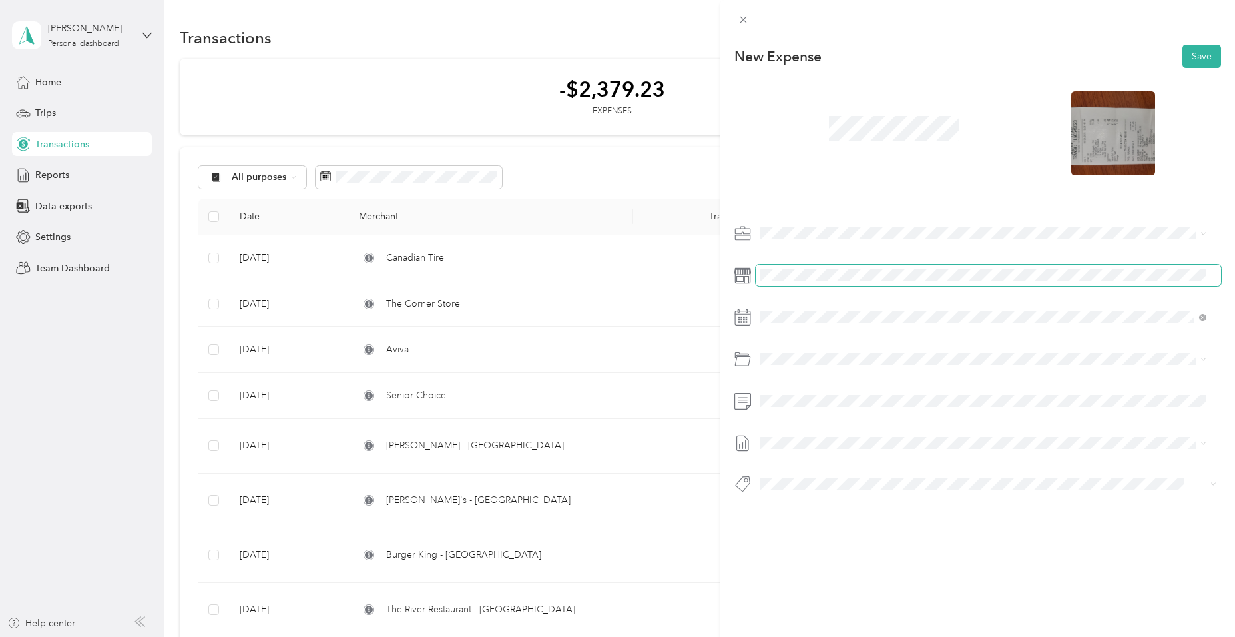
click at [785, 282] on span at bounding box center [988, 274] width 465 height 21
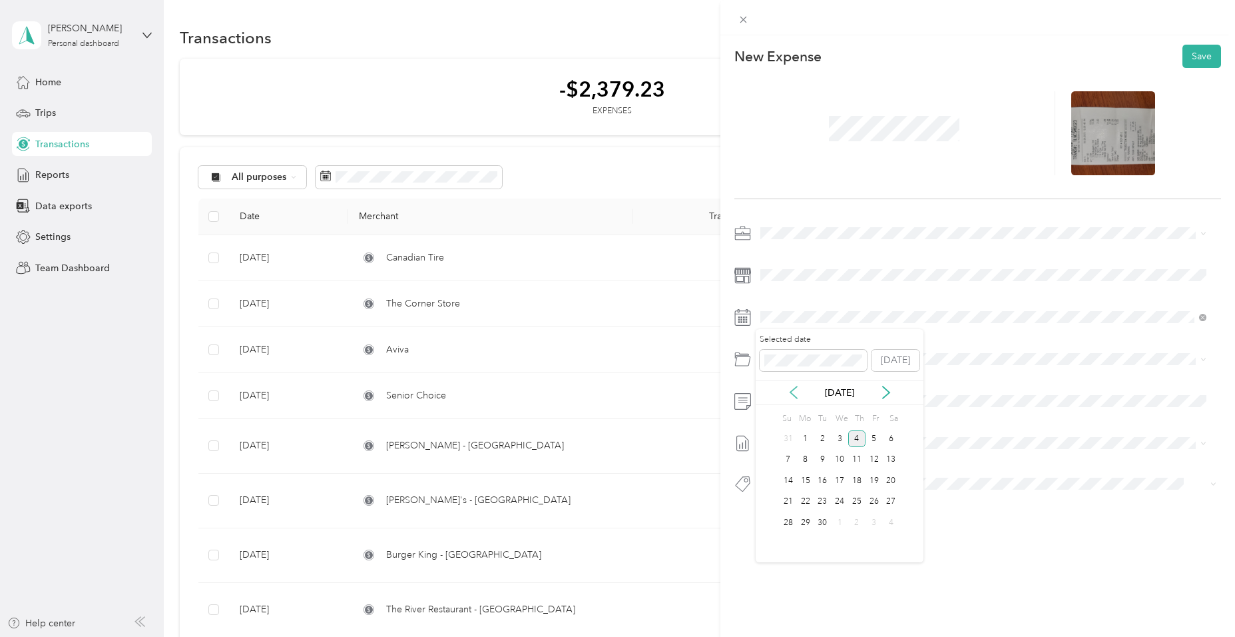
click at [794, 388] on icon at bounding box center [793, 392] width 13 height 13
click at [854, 521] on div "28" at bounding box center [856, 522] width 17 height 17
click at [806, 367] on span at bounding box center [988, 358] width 465 height 21
click at [813, 481] on span "Meals" at bounding box center [808, 482] width 24 height 11
click at [1193, 57] on button "Save" at bounding box center [1202, 56] width 39 height 23
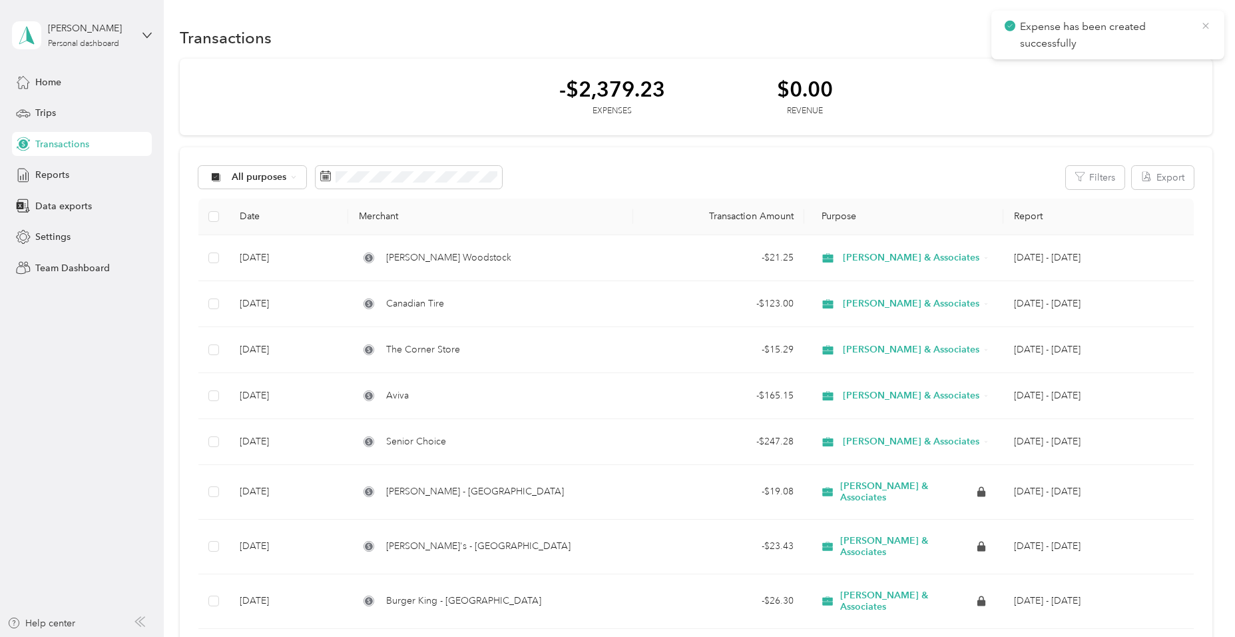
click at [1207, 28] on icon at bounding box center [1206, 26] width 11 height 12
click at [1200, 39] on button "New" at bounding box center [1187, 37] width 49 height 23
click at [1187, 60] on span "Expense" at bounding box center [1181, 63] width 36 height 14
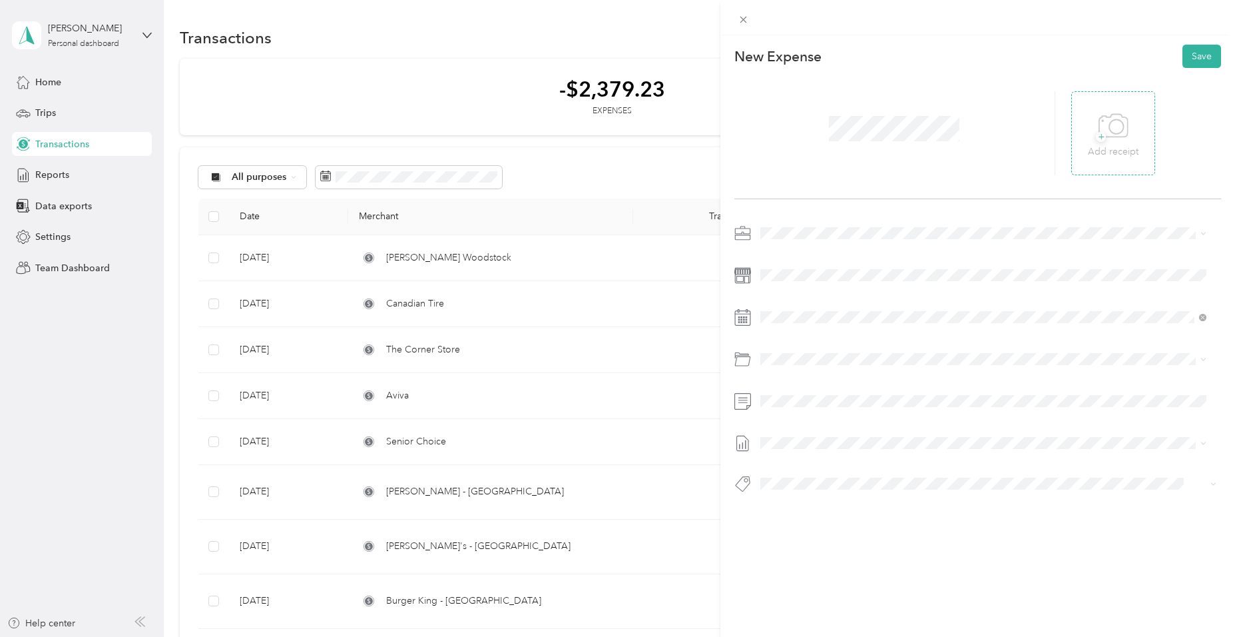
click at [1096, 140] on span "+" at bounding box center [1101, 137] width 10 height 10
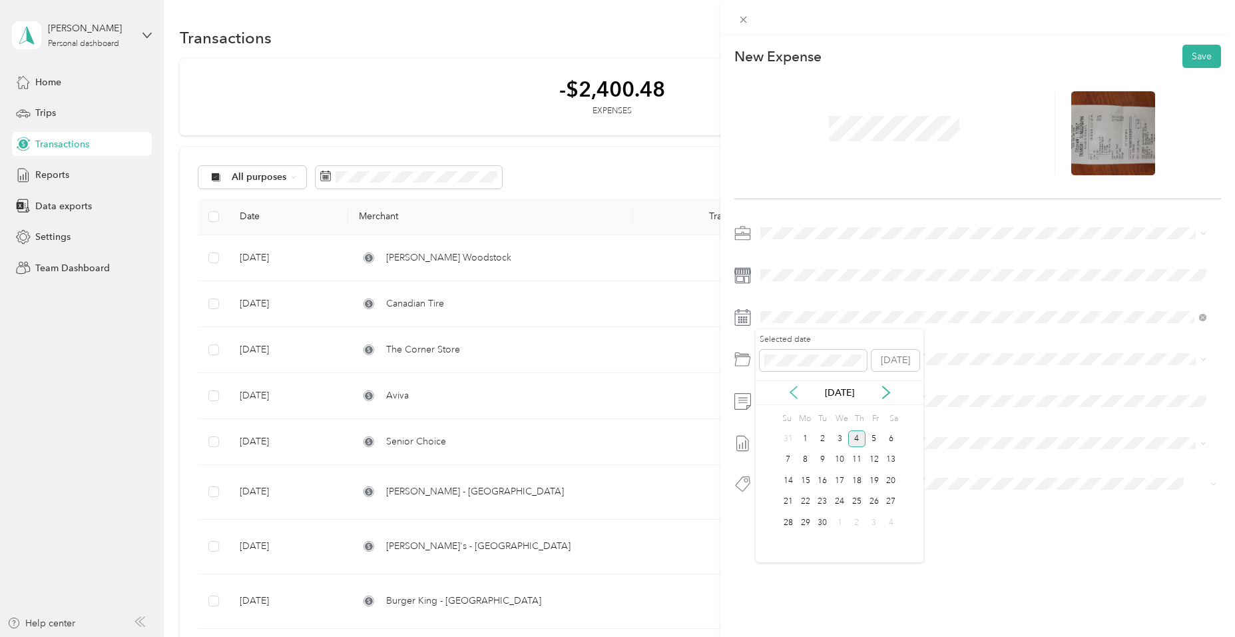
click at [792, 396] on icon at bounding box center [793, 392] width 13 height 13
click at [874, 523] on div "29" at bounding box center [874, 522] width 17 height 17
click at [816, 486] on div "Meals" at bounding box center [983, 482] width 437 height 15
click at [1183, 55] on button "Save" at bounding box center [1202, 56] width 39 height 23
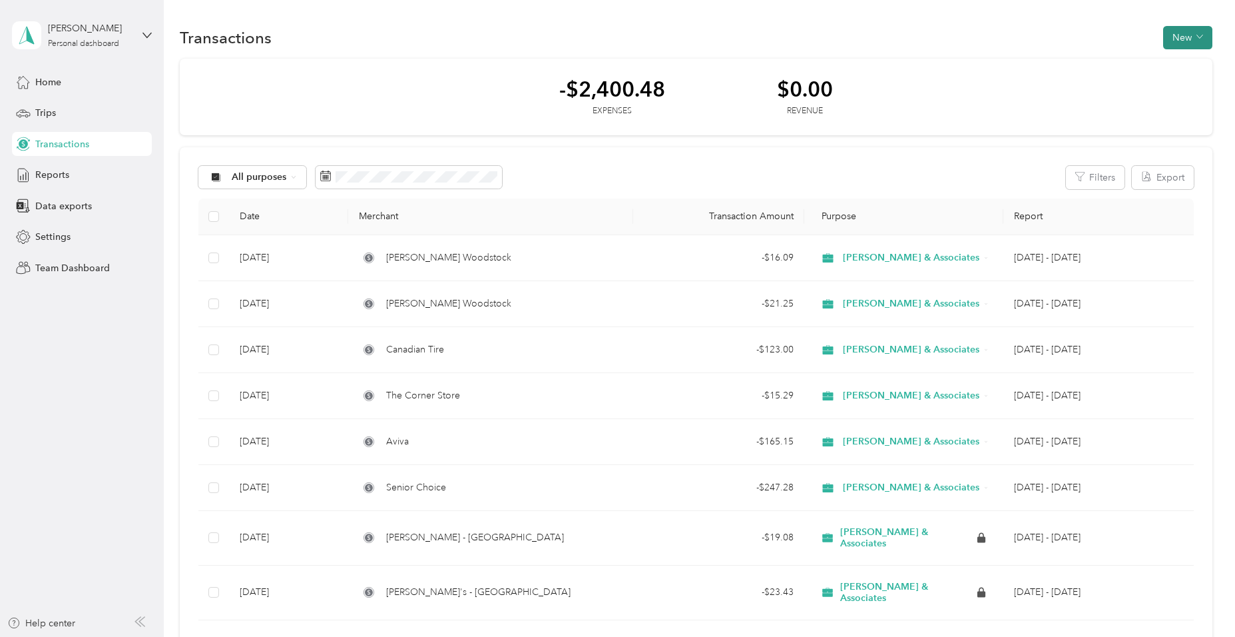
click at [1207, 31] on button "New" at bounding box center [1187, 37] width 49 height 23
click at [1185, 53] on li "Expense" at bounding box center [1174, 62] width 69 height 23
click at [1181, 63] on span "Expense" at bounding box center [1181, 63] width 36 height 14
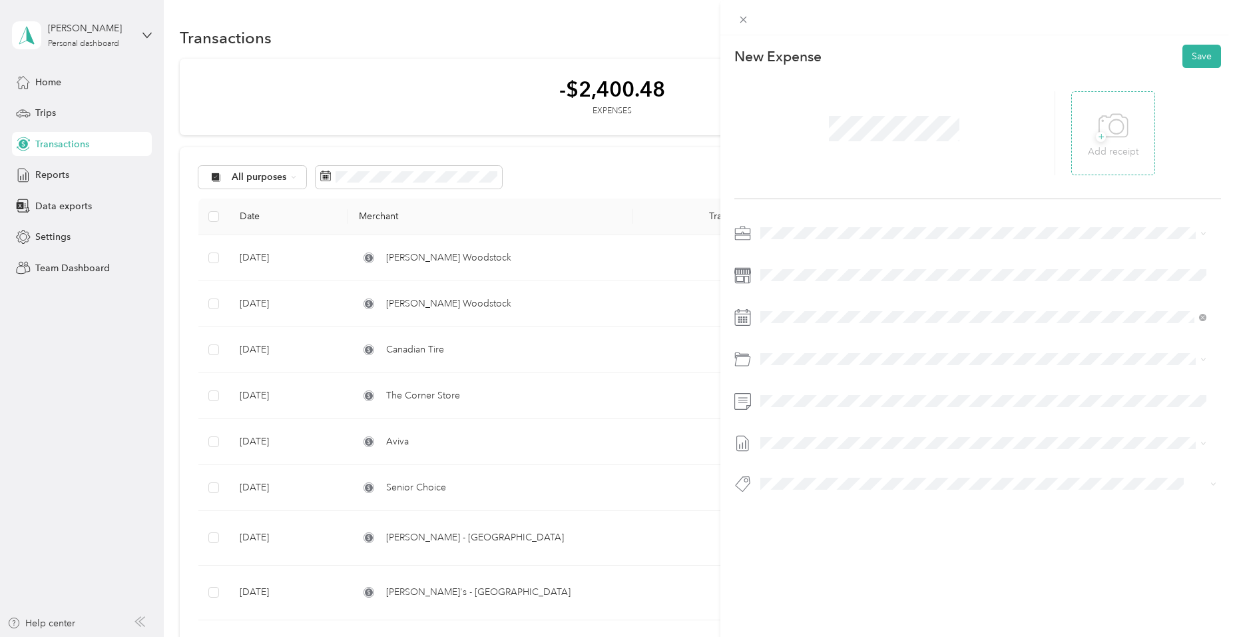
click at [1122, 131] on div "+ Add receipt" at bounding box center [1113, 133] width 51 height 51
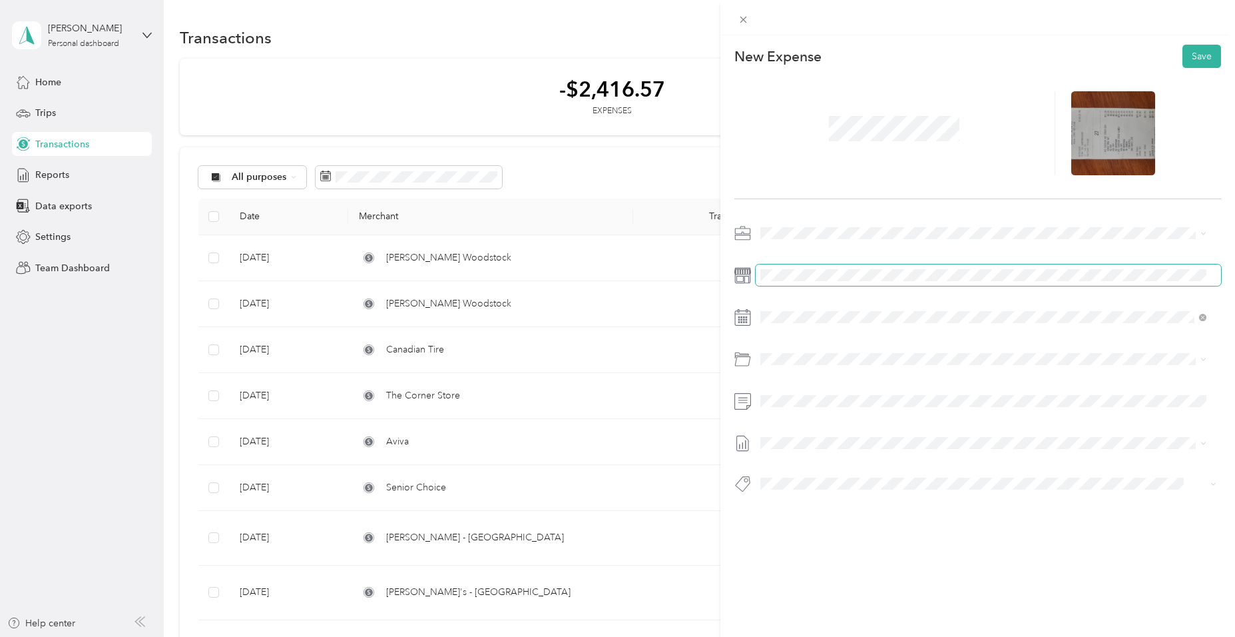
click at [798, 282] on span at bounding box center [988, 274] width 465 height 21
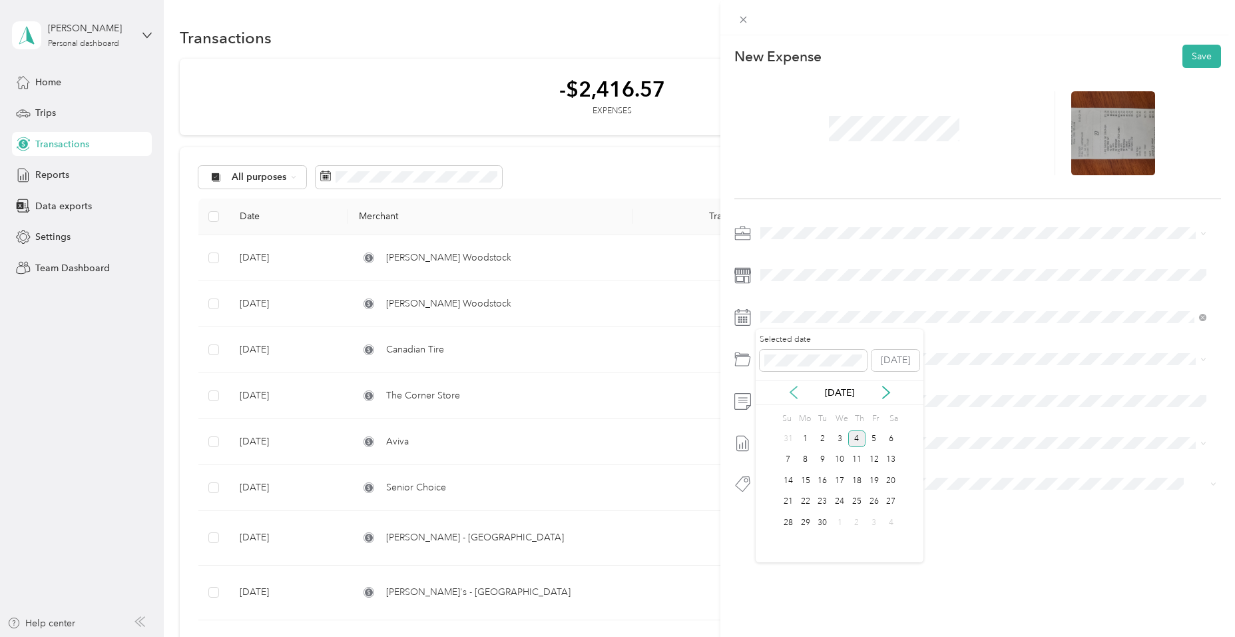
click at [794, 394] on icon at bounding box center [793, 392] width 13 height 13
click at [844, 500] on div "20" at bounding box center [839, 501] width 17 height 17
click at [800, 366] on span at bounding box center [988, 358] width 465 height 21
click at [820, 482] on span "Meals" at bounding box center [808, 482] width 24 height 11
click at [1187, 56] on button "Save" at bounding box center [1202, 56] width 39 height 23
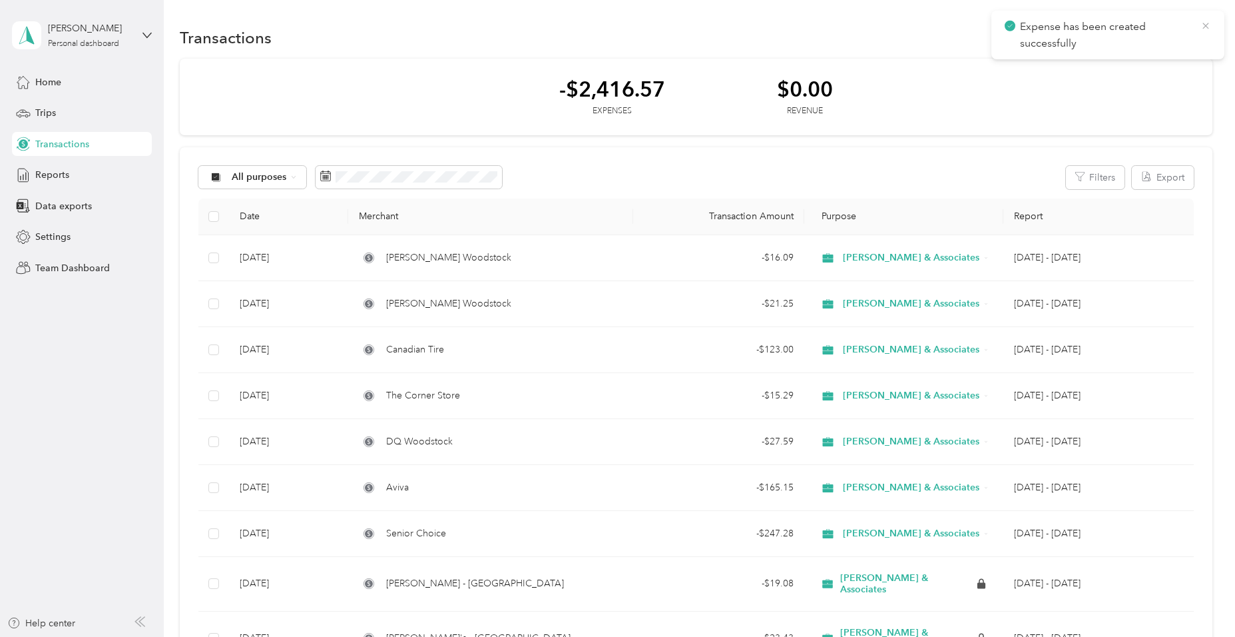
click at [1208, 29] on icon at bounding box center [1206, 26] width 11 height 12
click at [1185, 33] on button "New" at bounding box center [1187, 37] width 49 height 23
click at [1178, 60] on span "Expense" at bounding box center [1181, 63] width 36 height 14
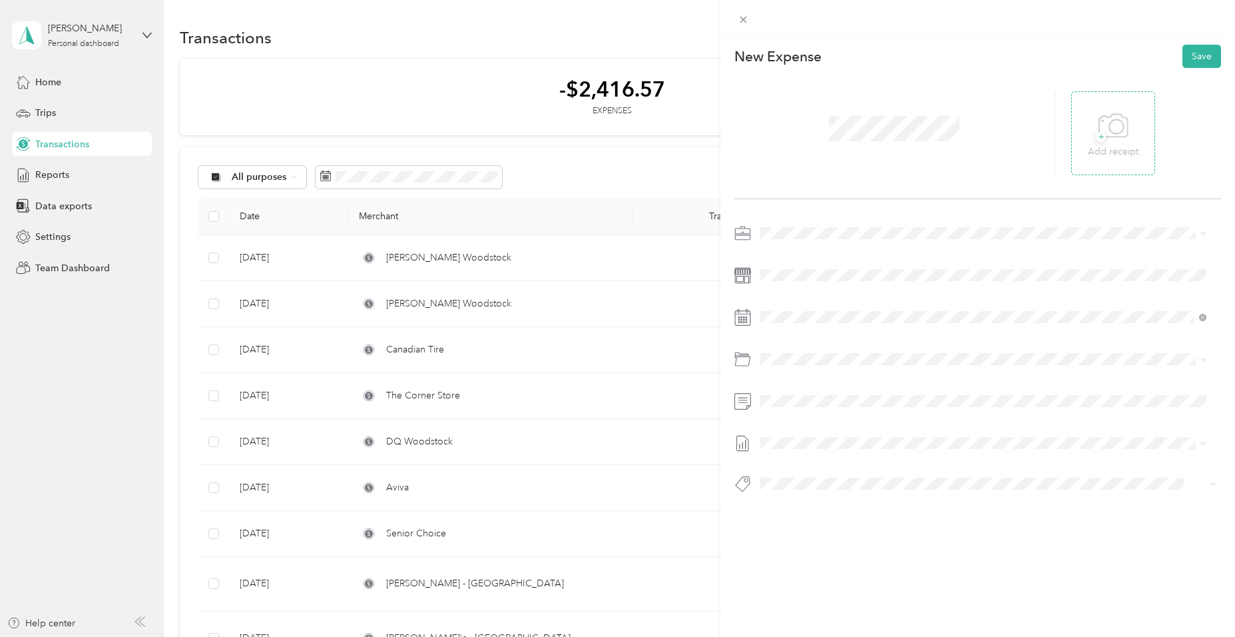
click at [1109, 130] on icon at bounding box center [1114, 126] width 30 height 37
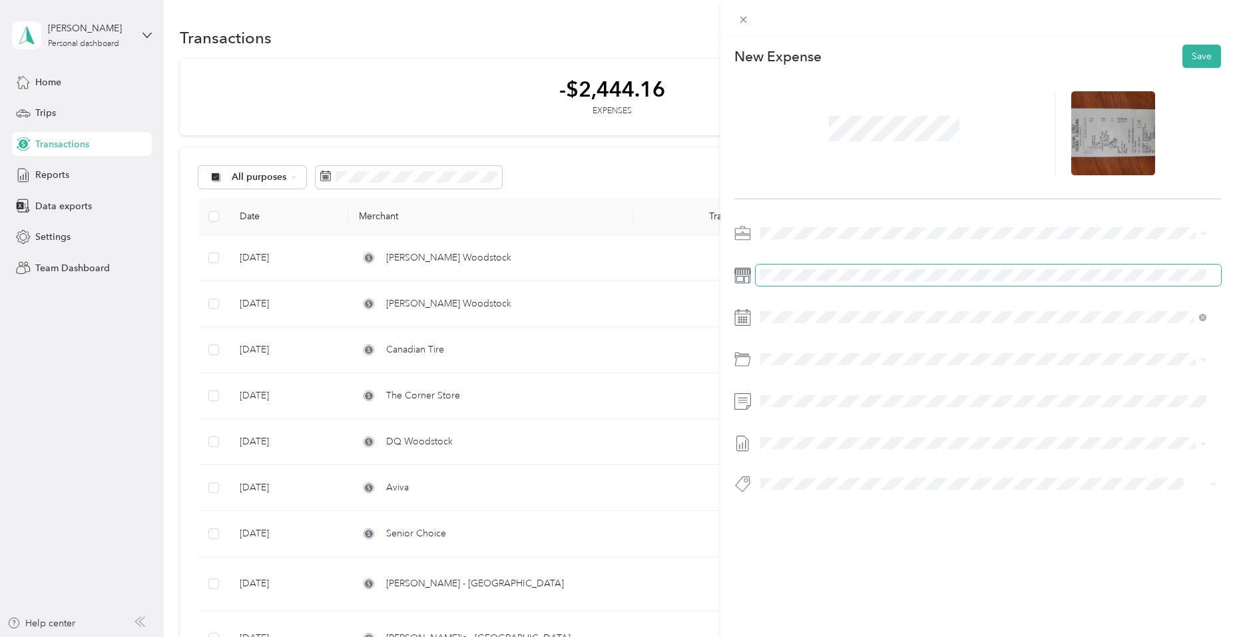
click at [786, 268] on span at bounding box center [988, 274] width 465 height 21
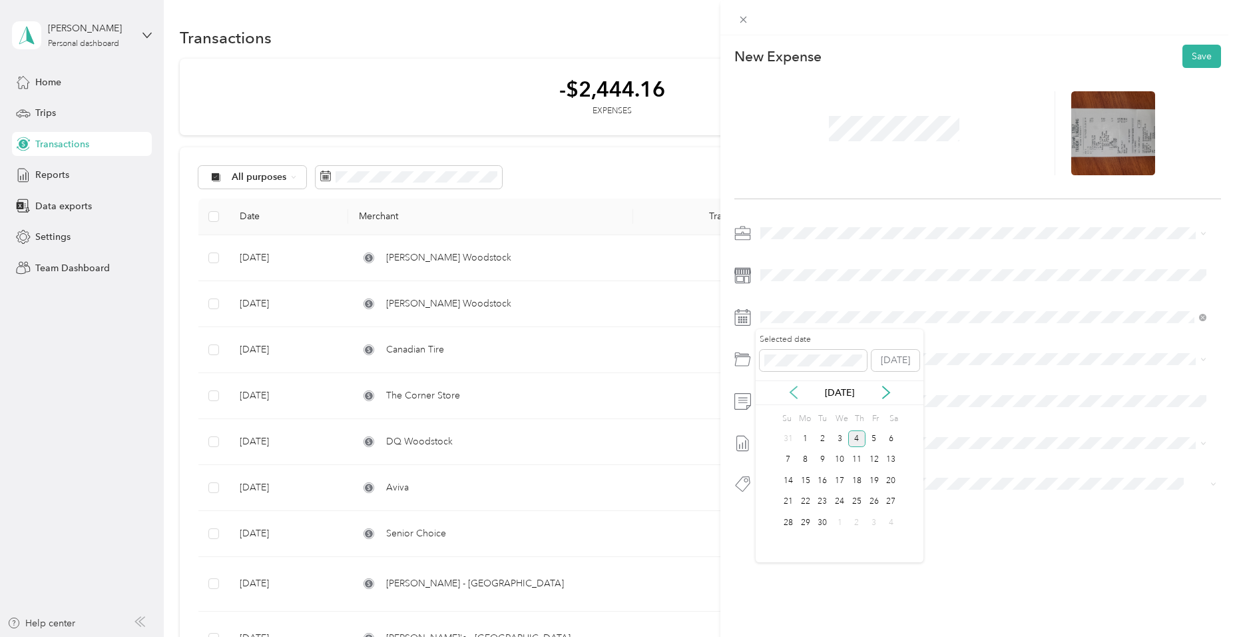
click at [793, 388] on icon at bounding box center [793, 392] width 13 height 13
click at [824, 499] on div "19" at bounding box center [822, 501] width 17 height 17
click at [806, 482] on span "Meals" at bounding box center [808, 482] width 24 height 11
click at [1189, 59] on button "Save" at bounding box center [1202, 56] width 39 height 23
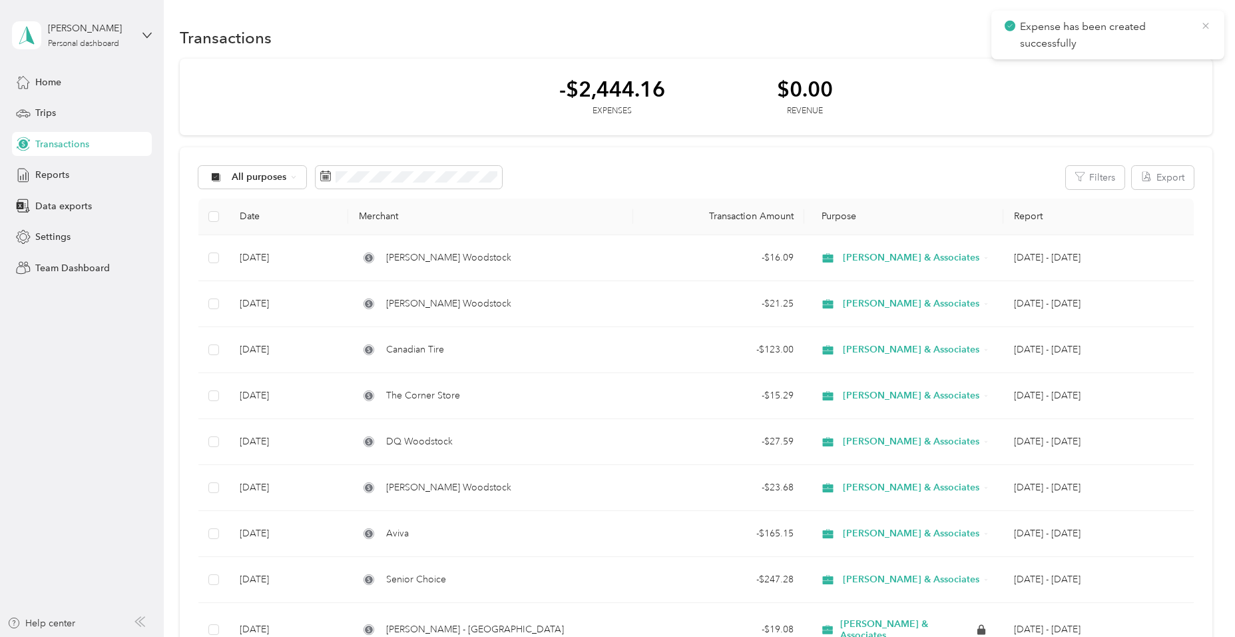
click at [1203, 24] on icon at bounding box center [1206, 26] width 11 height 12
click at [1167, 33] on button "New" at bounding box center [1187, 37] width 49 height 23
click at [1162, 63] on div "Expense" at bounding box center [1174, 63] width 51 height 14
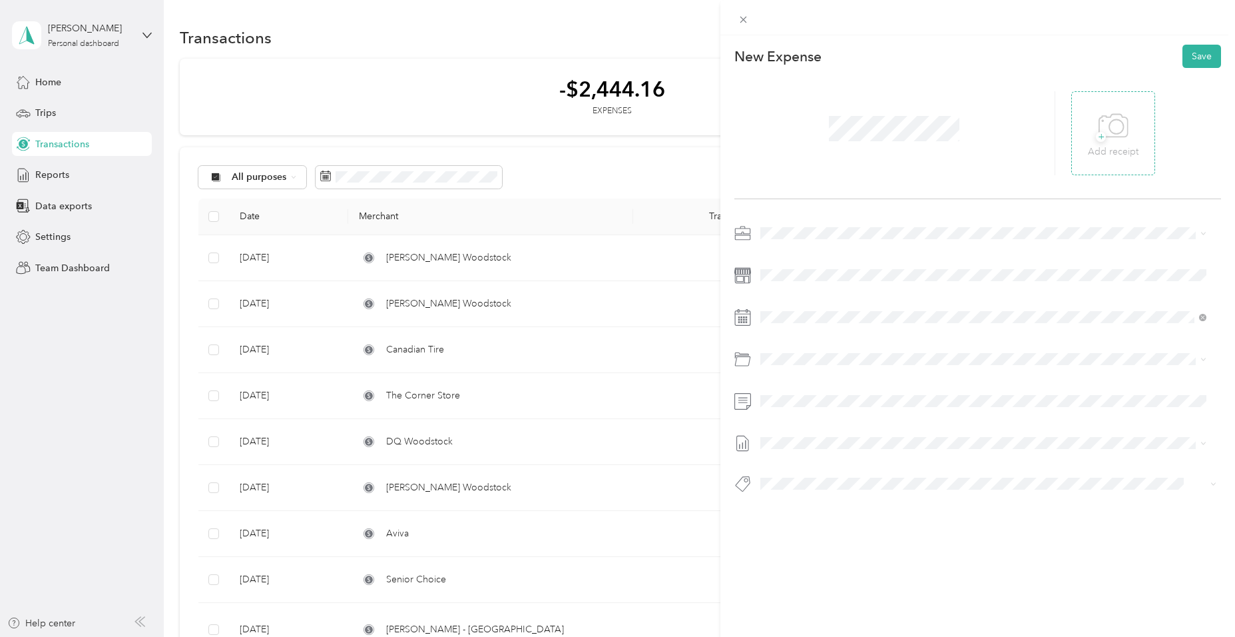
click at [1119, 138] on icon at bounding box center [1114, 126] width 30 height 37
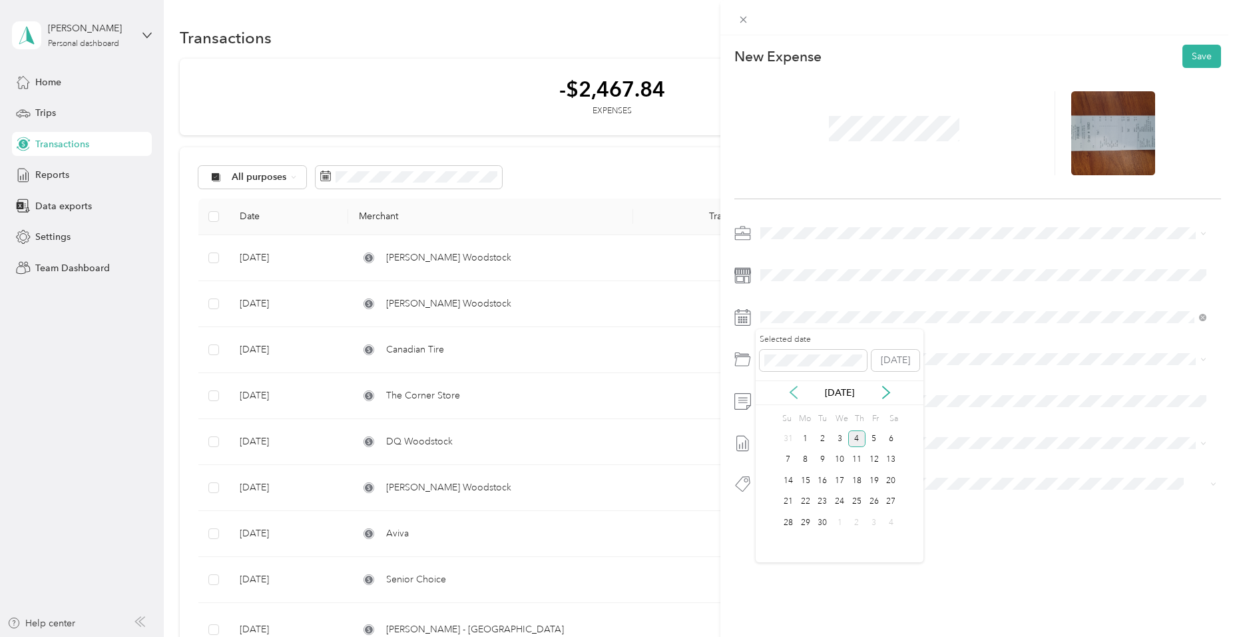
click at [794, 394] on icon at bounding box center [793, 392] width 13 height 13
click at [823, 505] on div "19" at bounding box center [822, 501] width 17 height 17
click at [807, 481] on span "Meals" at bounding box center [808, 482] width 24 height 11
click at [1183, 60] on button "Save" at bounding box center [1202, 56] width 39 height 23
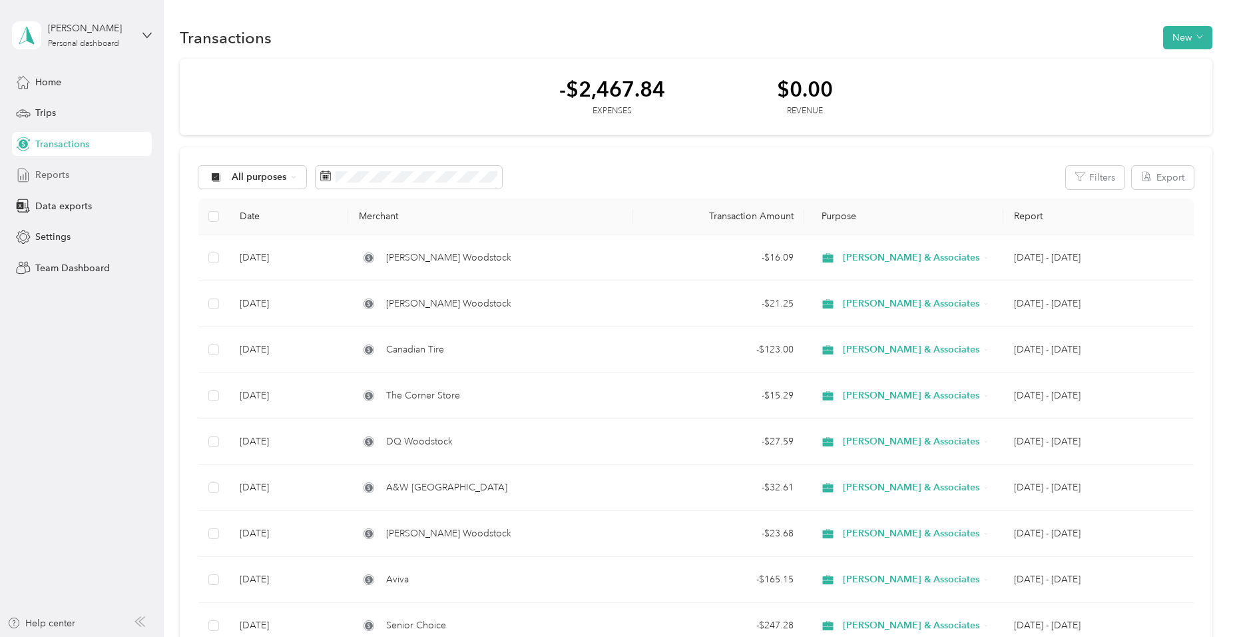
click at [75, 178] on div "Reports" at bounding box center [82, 175] width 140 height 24
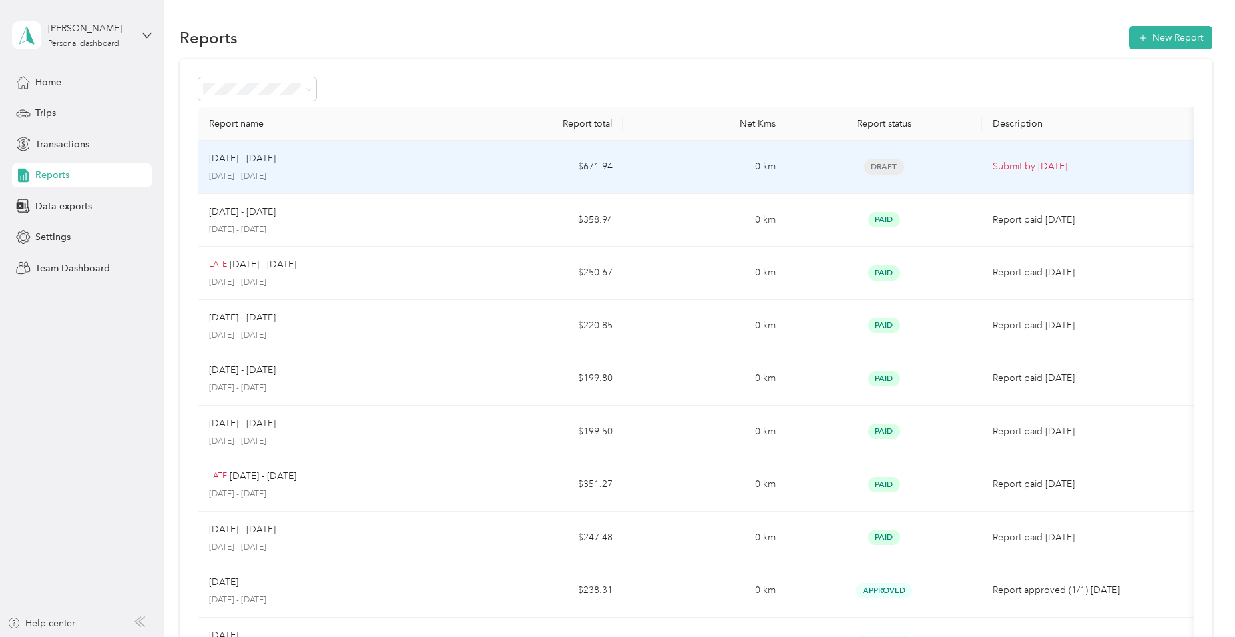
click at [584, 161] on td "$671.94" at bounding box center [540, 167] width 163 height 53
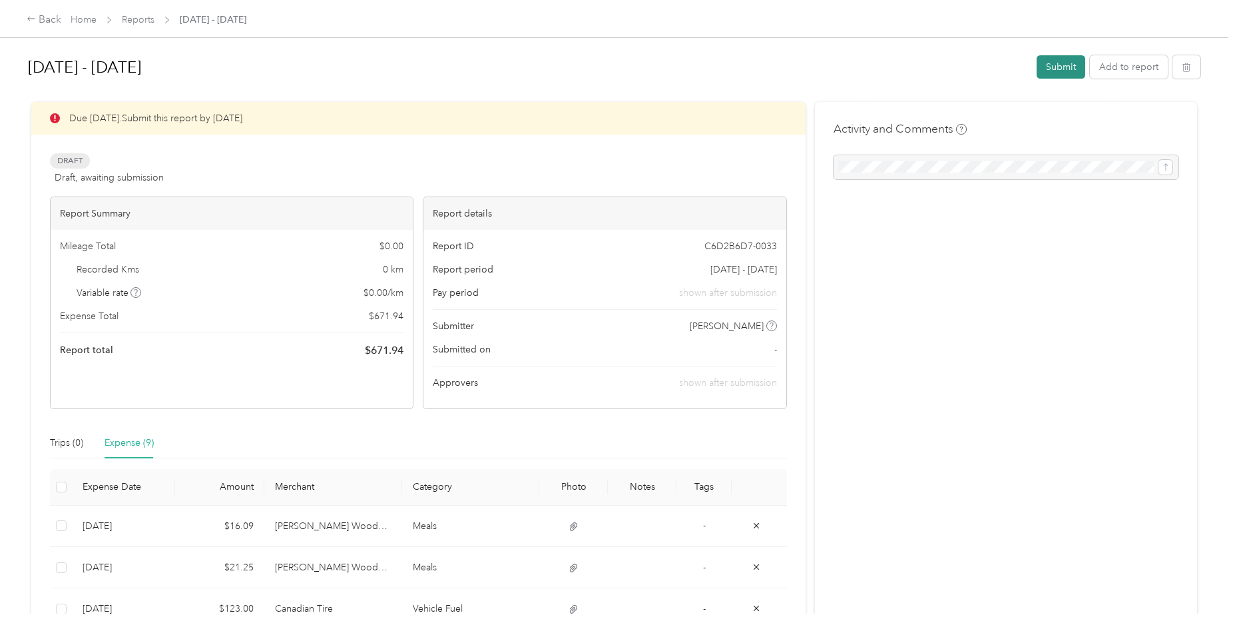
click at [1044, 64] on button "Submit" at bounding box center [1061, 66] width 49 height 23
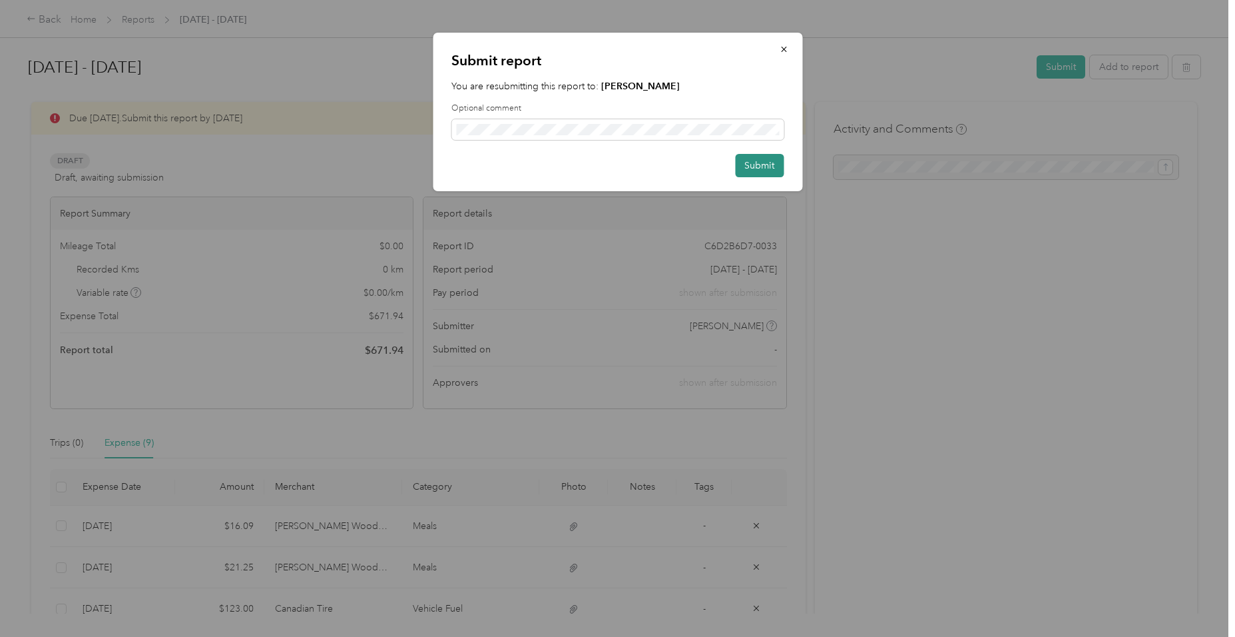
click at [766, 169] on button "Submit" at bounding box center [759, 165] width 49 height 23
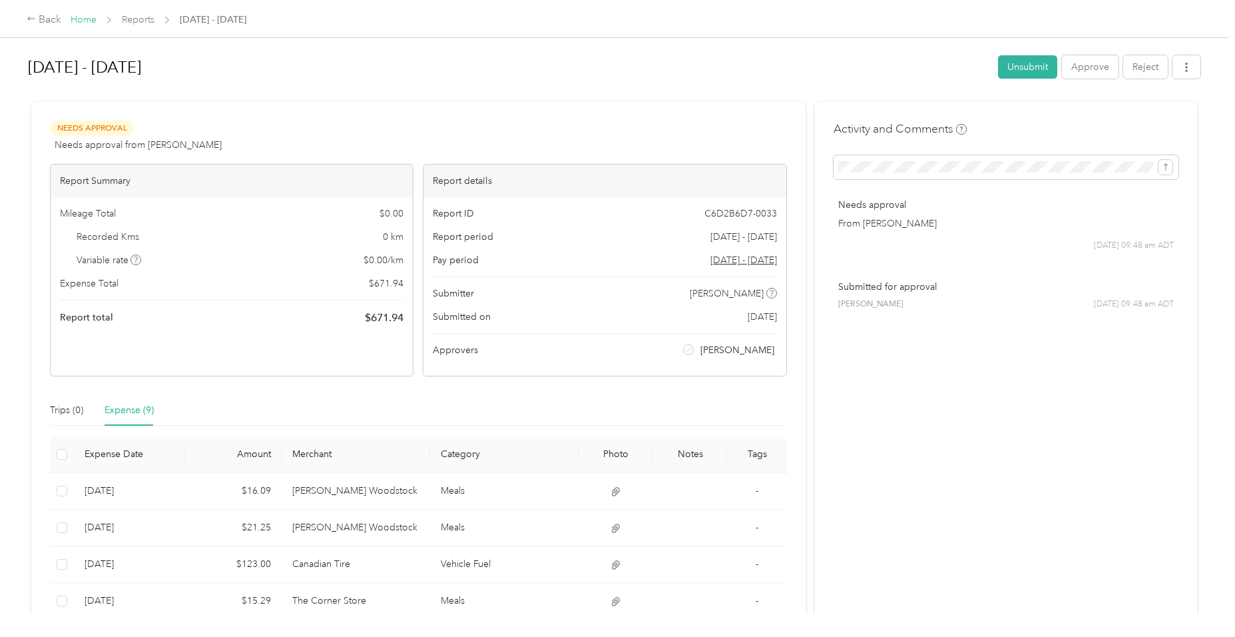
click at [88, 22] on link "Home" at bounding box center [84, 19] width 26 height 11
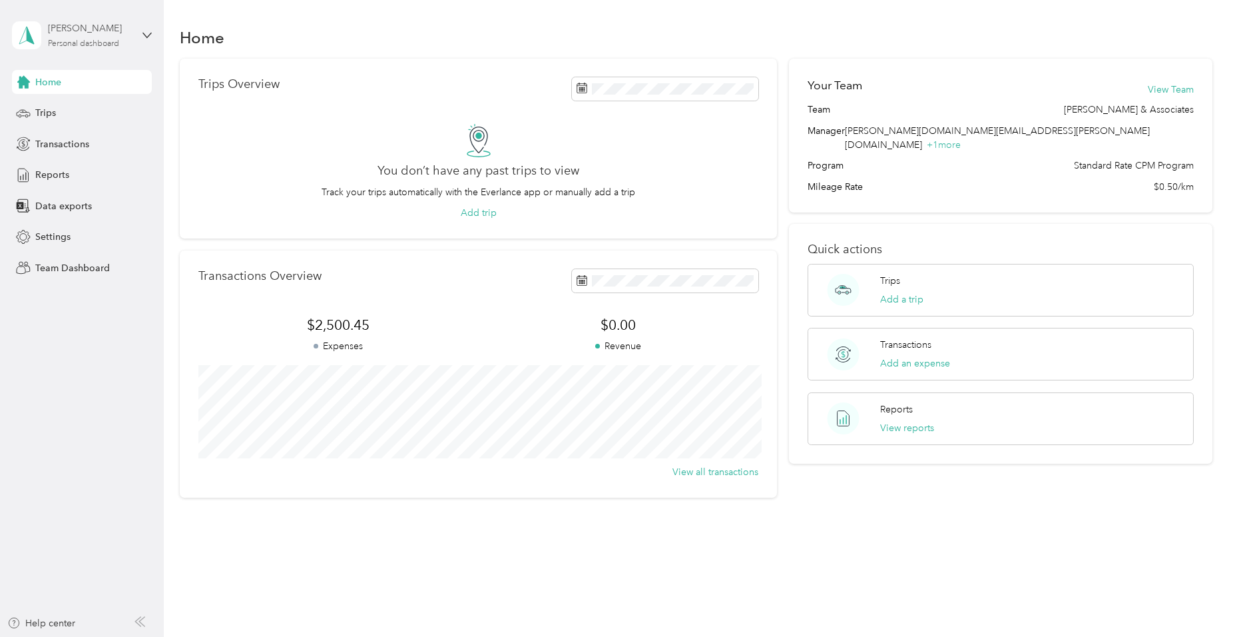
click at [91, 40] on div "Personal dashboard" at bounding box center [83, 44] width 71 height 8
click at [77, 106] on div "Team dashboard" at bounding box center [58, 110] width 71 height 14
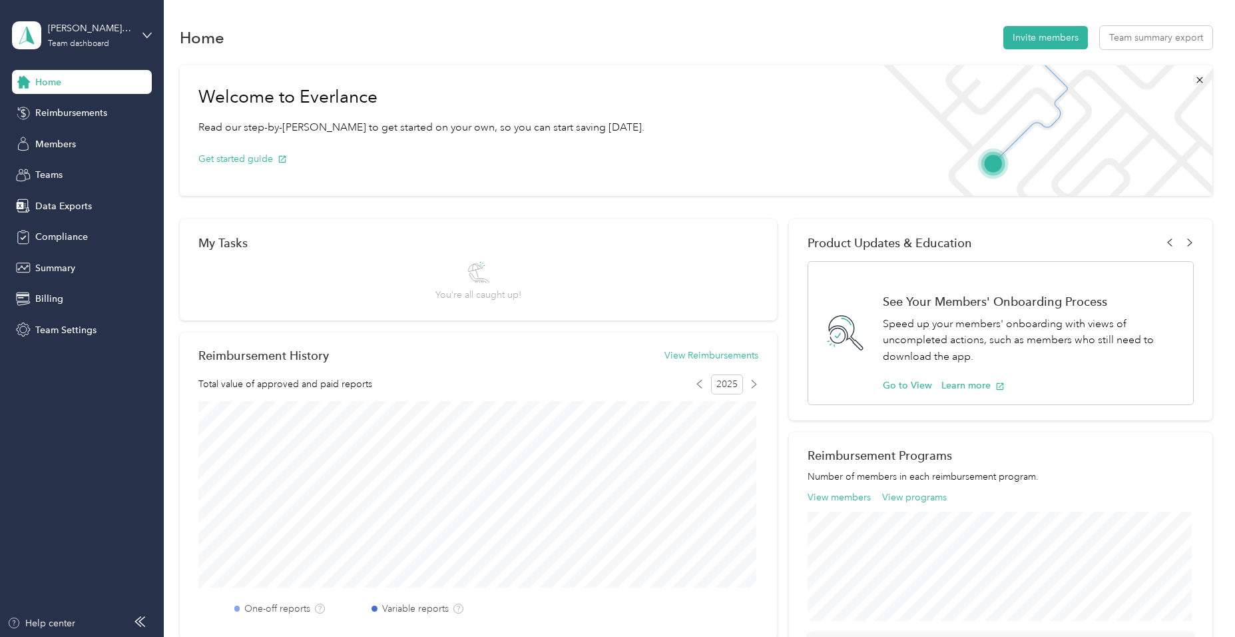
click at [144, 27] on div "[PERSON_NAME] & Associates Team dashboard" at bounding box center [82, 35] width 140 height 47
click at [61, 171] on div "Log out" at bounding box center [48, 169] width 51 height 14
